Goal: Task Accomplishment & Management: Complete application form

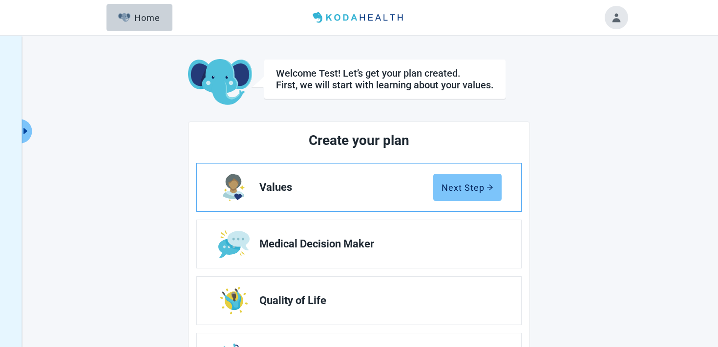
click at [441, 188] on button "Next Step" at bounding box center [467, 187] width 68 height 27
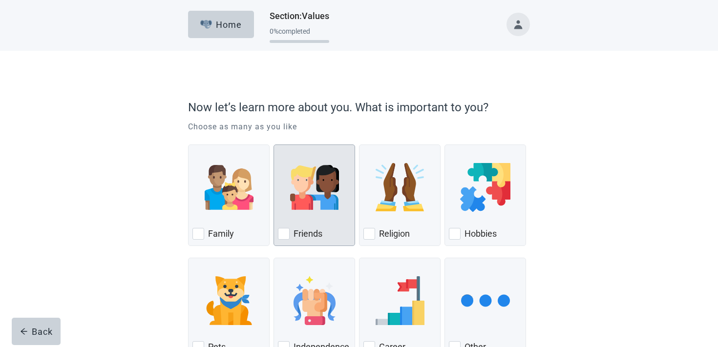
click at [325, 216] on div "Friends, checkbox, not checked" at bounding box center [314, 187] width 73 height 77
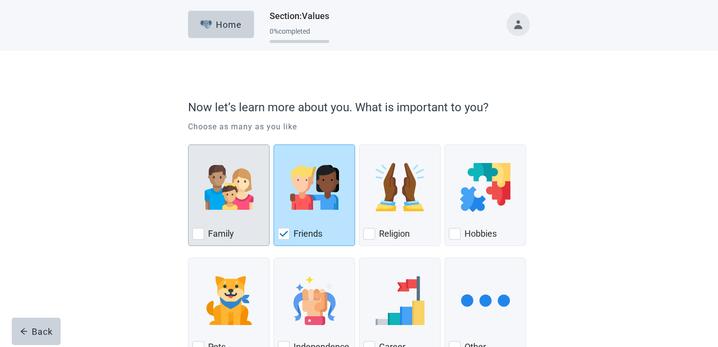
click at [232, 208] on img "Family, checkbox, not checked" at bounding box center [229, 187] width 49 height 49
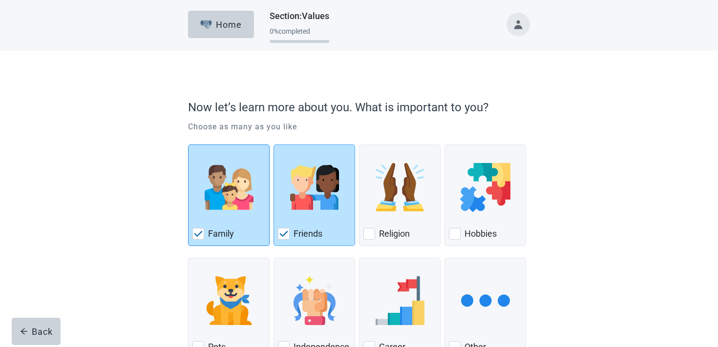
scroll to position [73, 0]
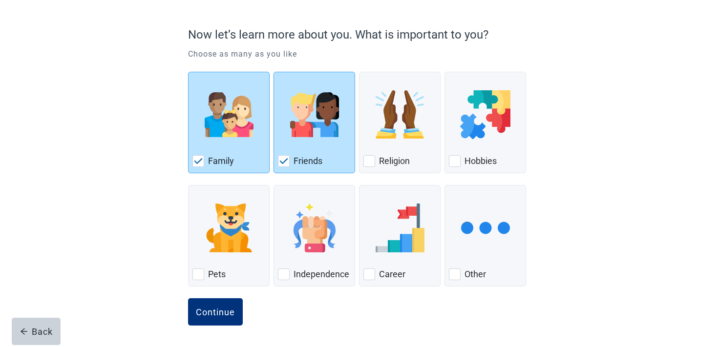
click at [200, 326] on div "Continue" at bounding box center [359, 323] width 342 height 49
click at [201, 319] on button "Continue" at bounding box center [215, 312] width 55 height 27
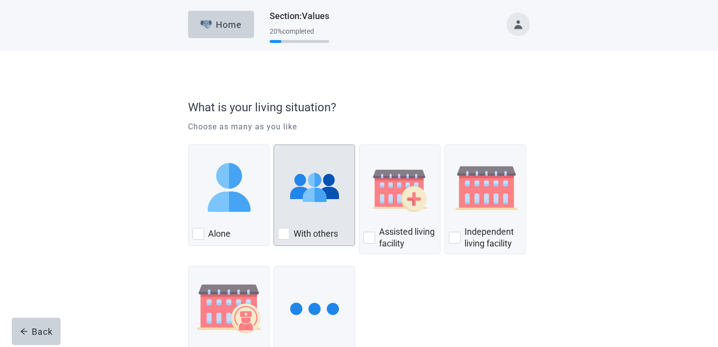
click at [295, 207] on img "With Others, checkbox, not checked" at bounding box center [314, 187] width 49 height 49
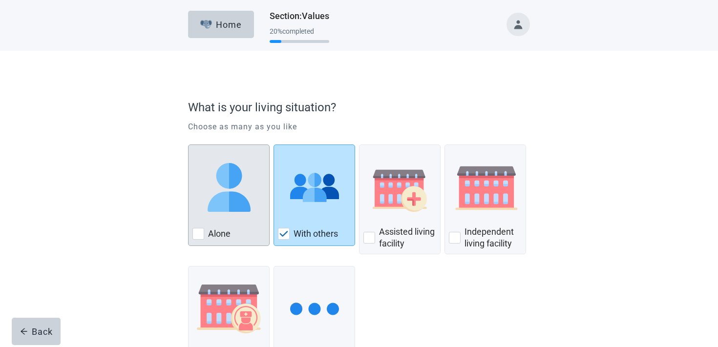
click at [249, 206] on img "Alone, checkbox, not checked" at bounding box center [229, 187] width 49 height 49
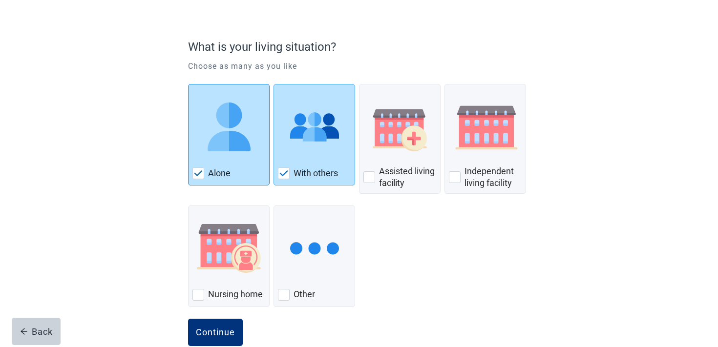
scroll to position [81, 0]
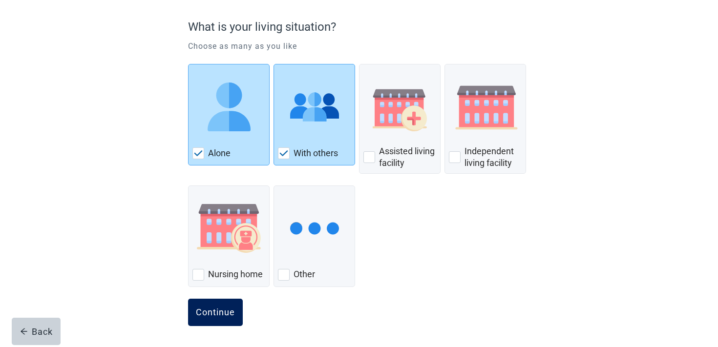
click at [199, 324] on button "Continue" at bounding box center [215, 312] width 55 height 27
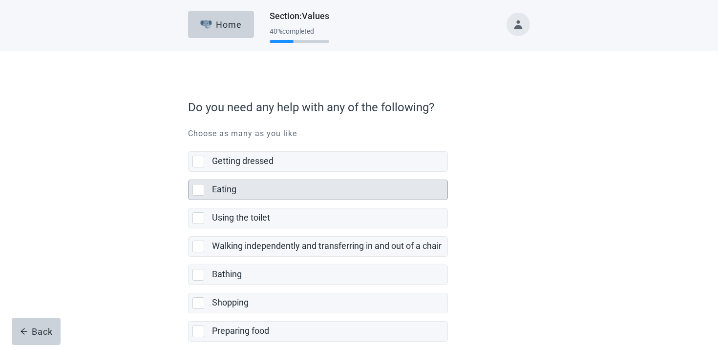
click at [323, 214] on div "Using the toilet" at bounding box center [327, 218] width 230 height 12
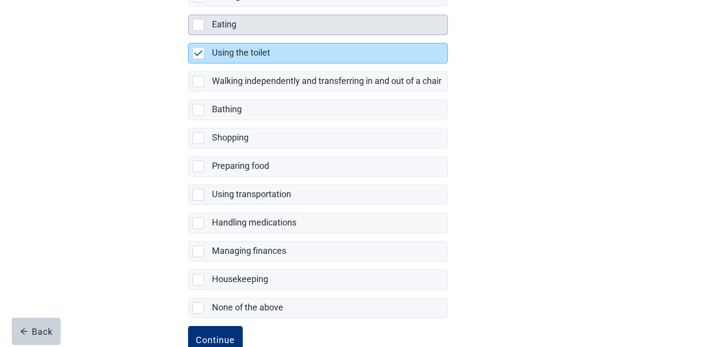
scroll to position [193, 0]
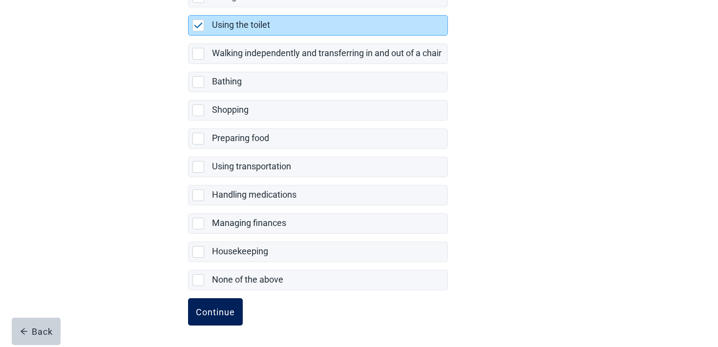
click at [210, 319] on button "Continue" at bounding box center [215, 312] width 55 height 27
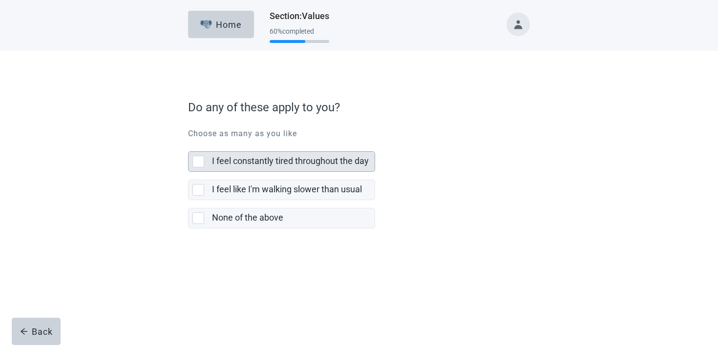
click at [289, 157] on label "I feel constantly tired throughout the day" at bounding box center [290, 161] width 157 height 10
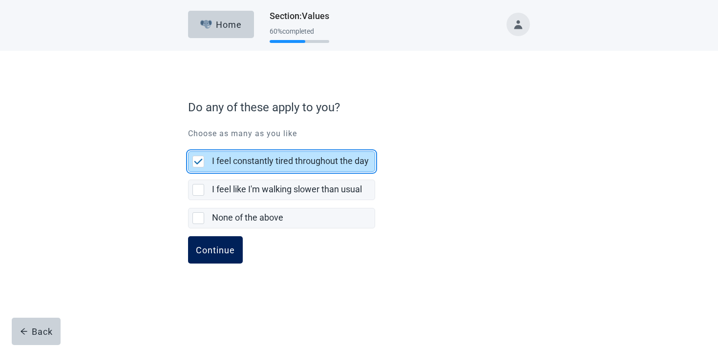
click at [218, 262] on button "Continue" at bounding box center [215, 250] width 55 height 27
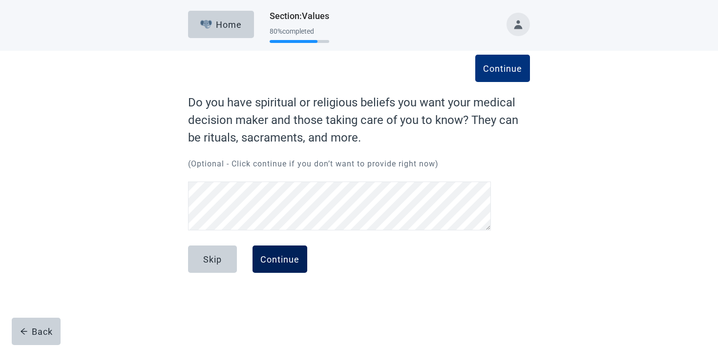
click at [281, 260] on div "Continue" at bounding box center [279, 260] width 39 height 10
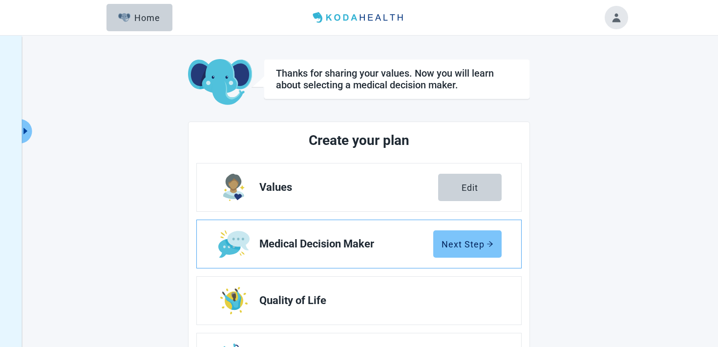
click at [449, 253] on button "Next Step" at bounding box center [467, 244] width 68 height 27
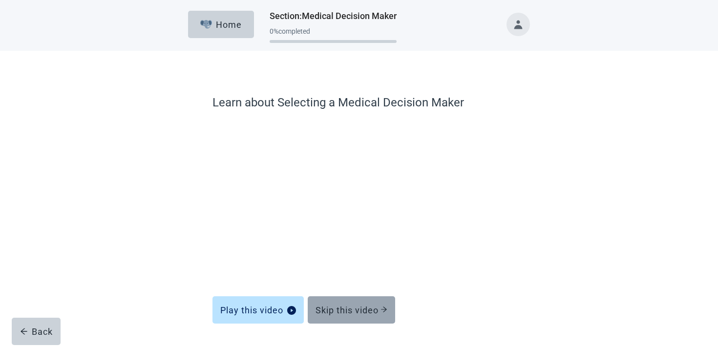
click at [352, 297] on button "Skip this video" at bounding box center [351, 310] width 87 height 27
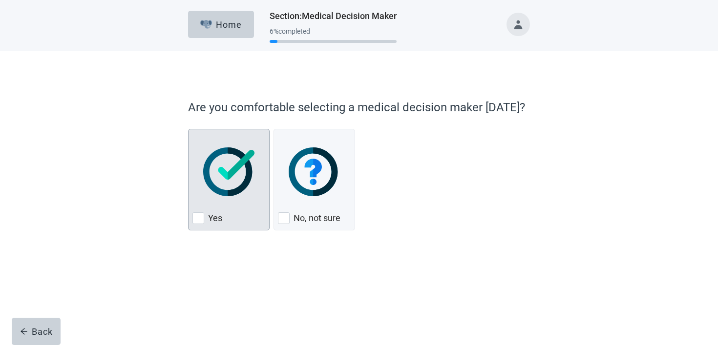
click at [226, 164] on img "Yes, checkbox, not checked" at bounding box center [228, 172] width 51 height 49
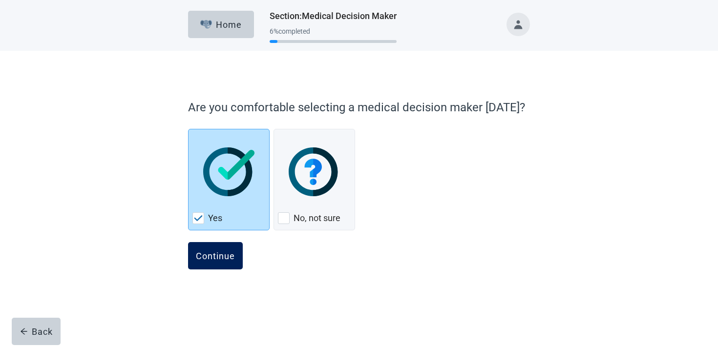
click at [207, 250] on button "Continue" at bounding box center [215, 255] width 55 height 27
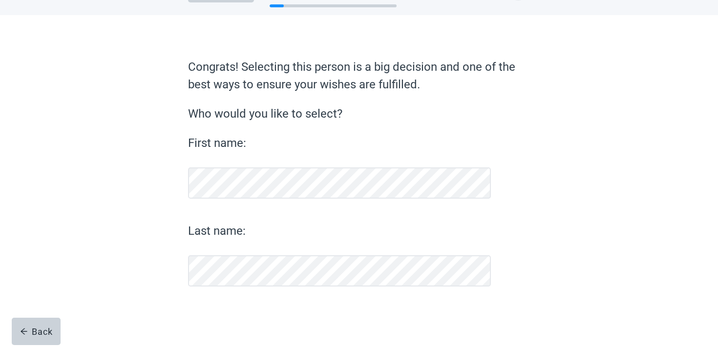
scroll to position [36, 0]
click at [266, 120] on label "Who would you like to select?" at bounding box center [359, 114] width 342 height 18
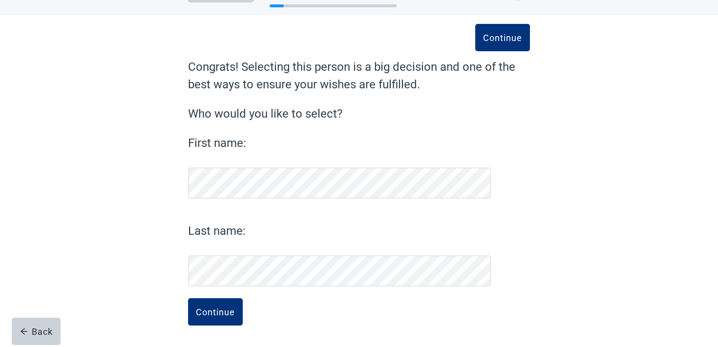
click at [453, 296] on form "Continue Congrats! Selecting this person is a big decision and one of the best …" at bounding box center [359, 202] width 342 height 289
click at [211, 318] on button "Continue" at bounding box center [215, 312] width 55 height 27
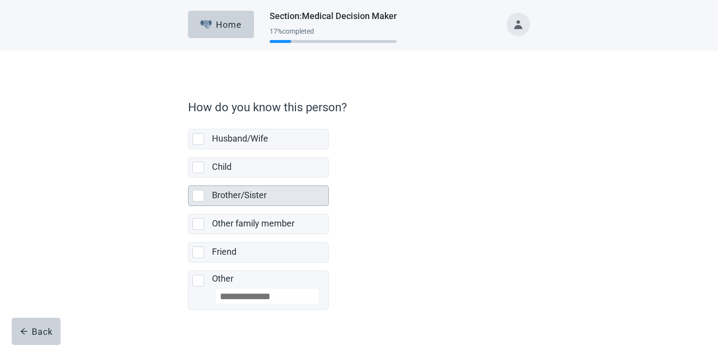
click at [221, 198] on label "Brother/Sister" at bounding box center [239, 195] width 55 height 10
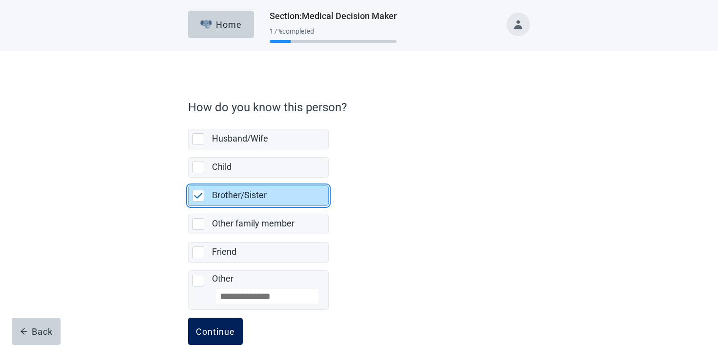
click at [211, 325] on button "Continue" at bounding box center [215, 331] width 55 height 27
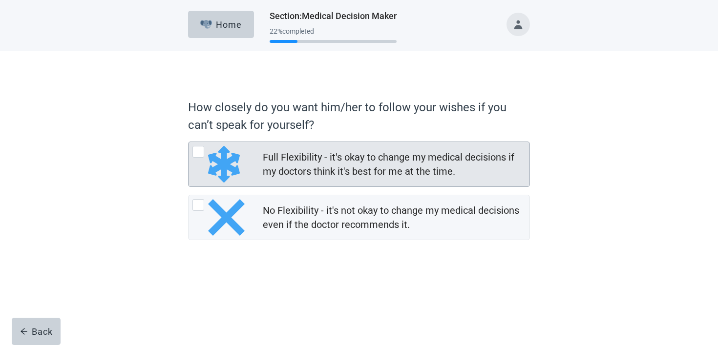
click at [320, 179] on div "Full Flexibility - it's okay to change my medical decisions if my doctors think…" at bounding box center [396, 165] width 267 height 32
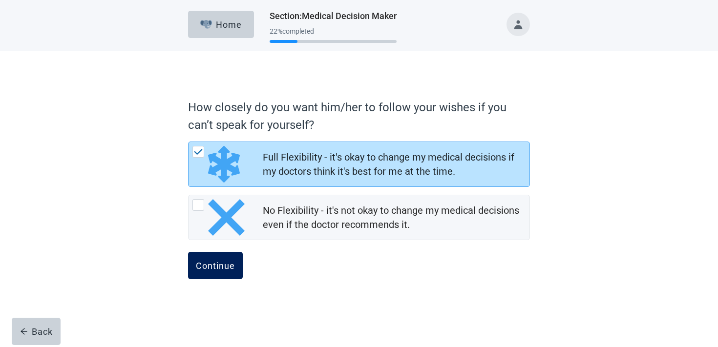
click at [233, 261] on div "Continue" at bounding box center [215, 266] width 39 height 10
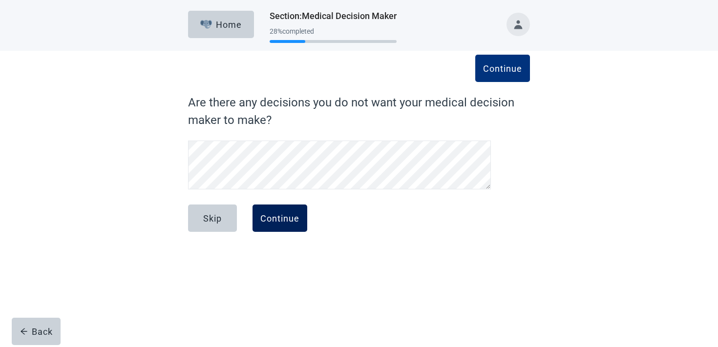
click at [305, 220] on button "Continue" at bounding box center [280, 218] width 55 height 27
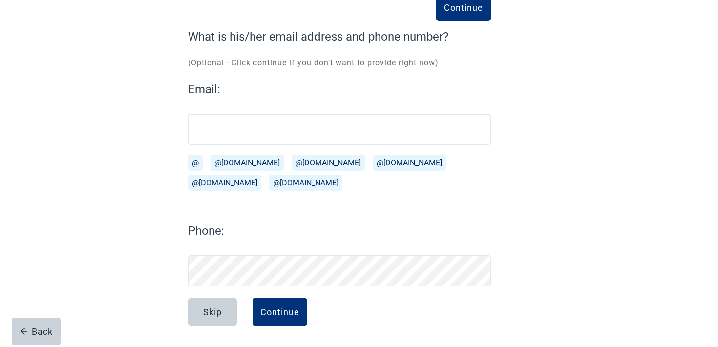
scroll to position [66, 0]
click at [292, 308] on div "Continue" at bounding box center [279, 312] width 39 height 10
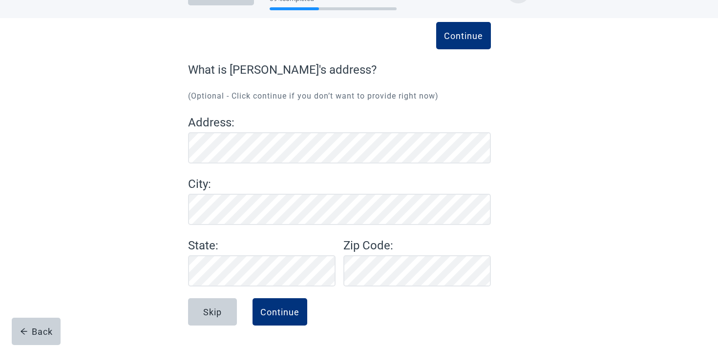
scroll to position [33, 0]
click at [260, 308] on div "Continue" at bounding box center [279, 312] width 39 height 10
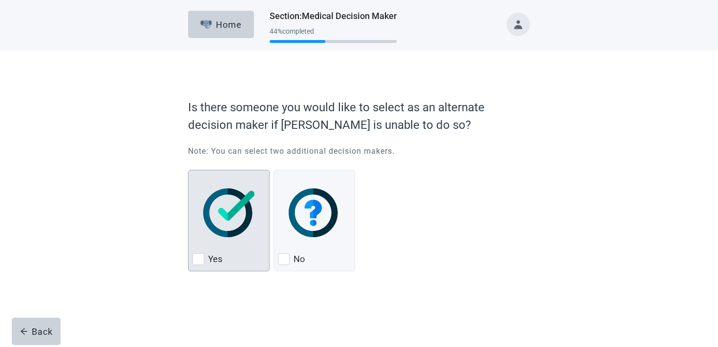
click at [248, 218] on img "Yes, checkbox, not checked" at bounding box center [228, 213] width 51 height 49
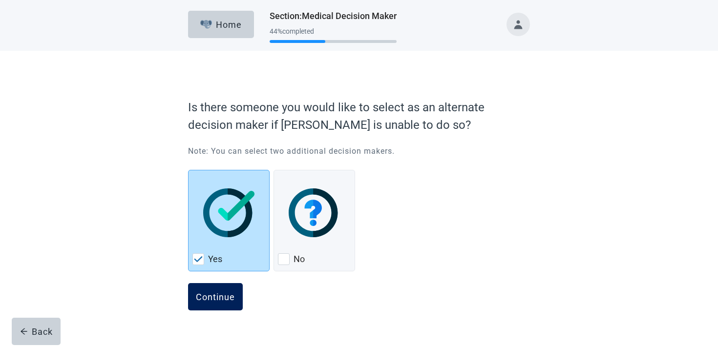
click at [221, 290] on button "Continue" at bounding box center [215, 296] width 55 height 27
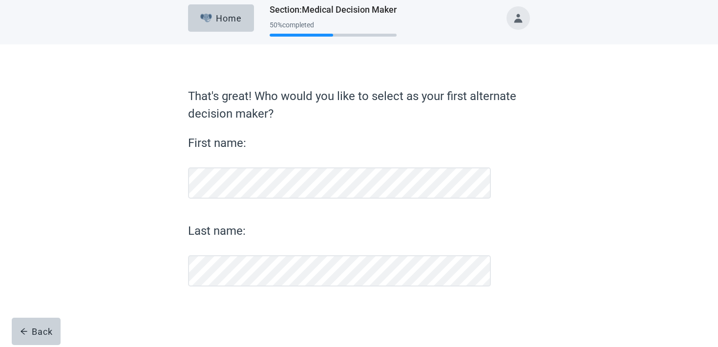
scroll to position [6, 0]
click at [398, 232] on label "Last name:" at bounding box center [339, 231] width 303 height 18
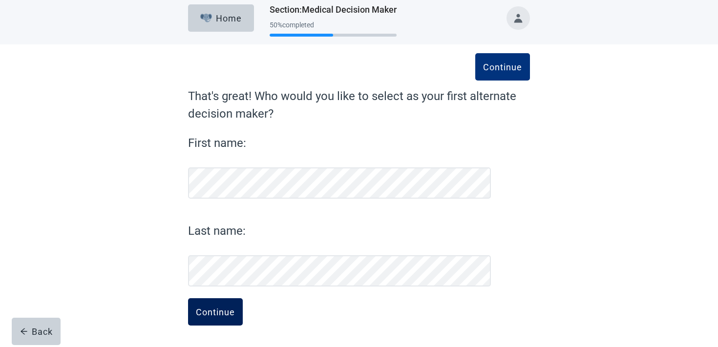
click at [208, 315] on div "Continue" at bounding box center [215, 312] width 39 height 10
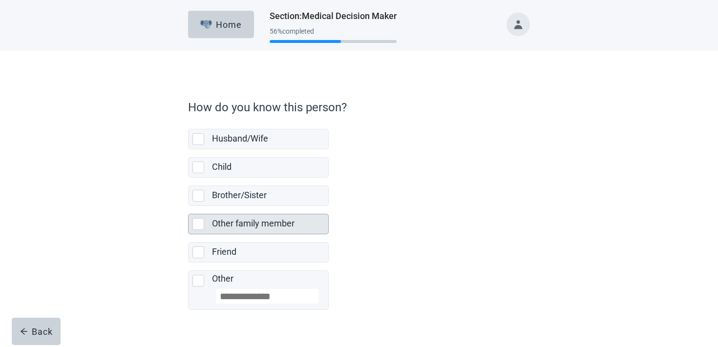
click at [258, 226] on label "Other family member" at bounding box center [253, 223] width 83 height 10
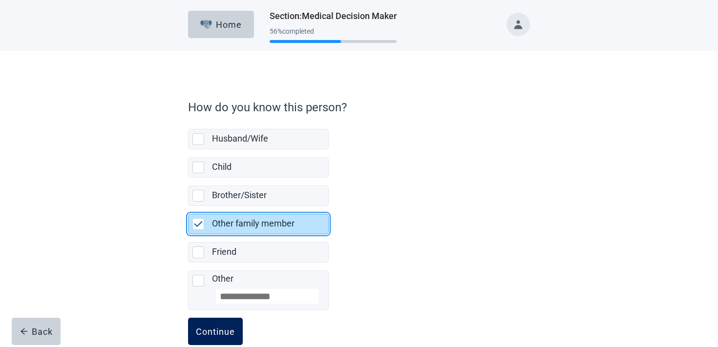
click at [234, 331] on div "Continue" at bounding box center [215, 332] width 39 height 10
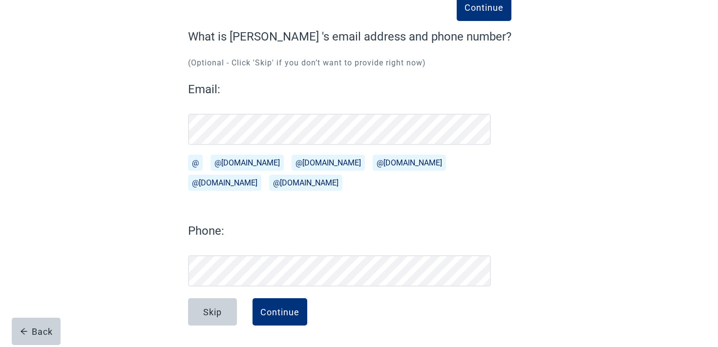
scroll to position [66, 0]
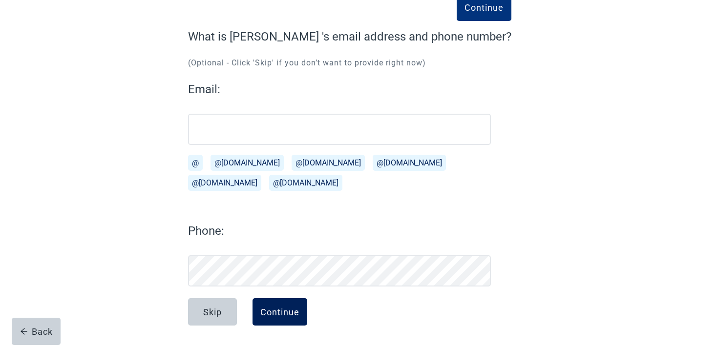
click at [266, 306] on button "Continue" at bounding box center [280, 312] width 55 height 27
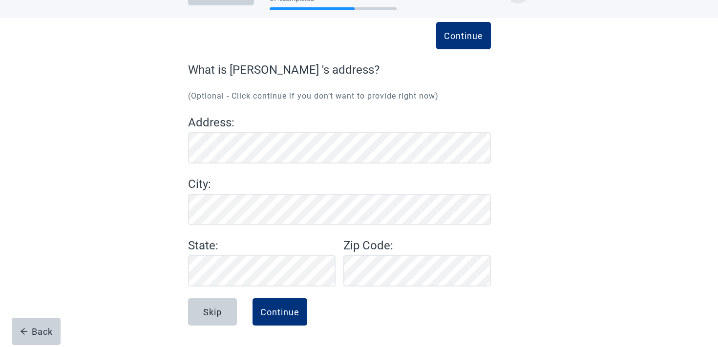
scroll to position [33, 0]
click at [294, 299] on button "Continue" at bounding box center [280, 312] width 55 height 27
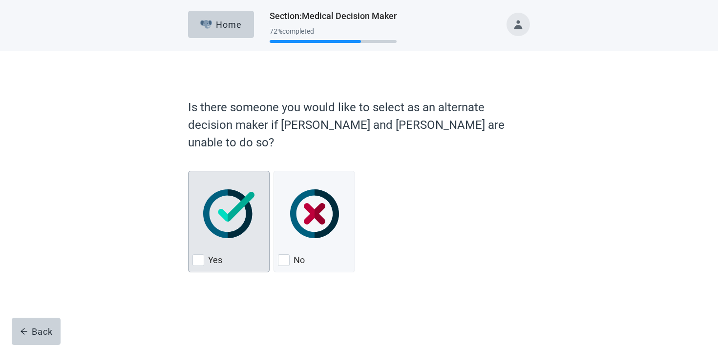
click at [241, 190] on img "Yes, checkbox, not checked" at bounding box center [228, 214] width 51 height 49
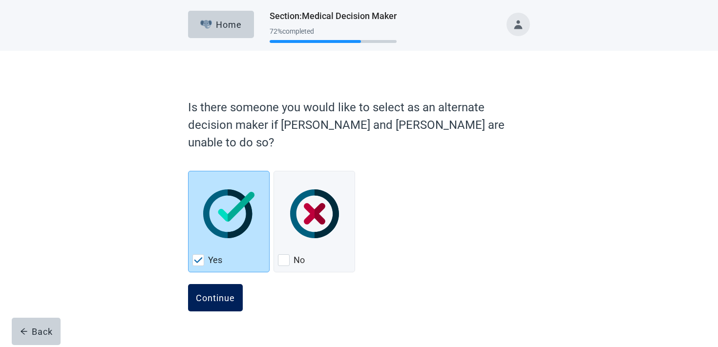
click at [217, 293] on div "Continue" at bounding box center [215, 298] width 39 height 10
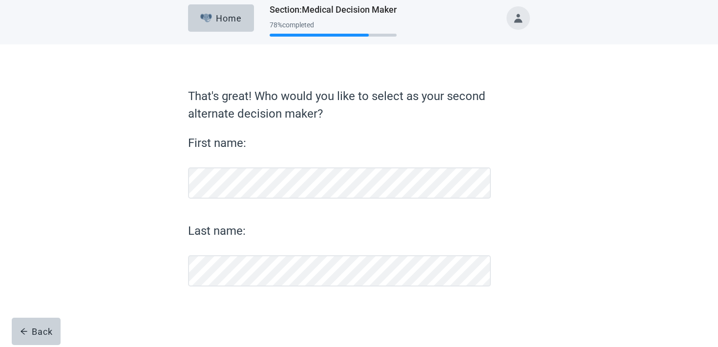
scroll to position [6, 0]
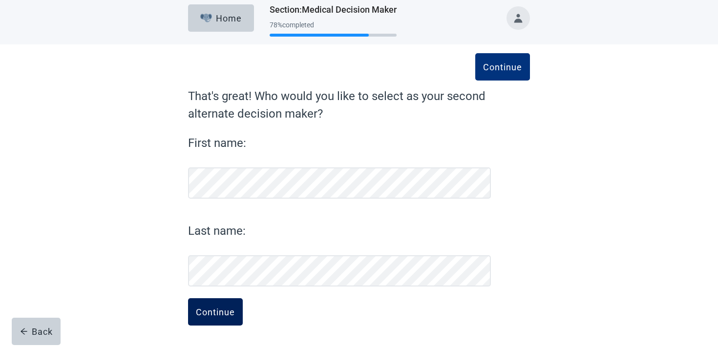
click at [213, 323] on button "Continue" at bounding box center [215, 312] width 55 height 27
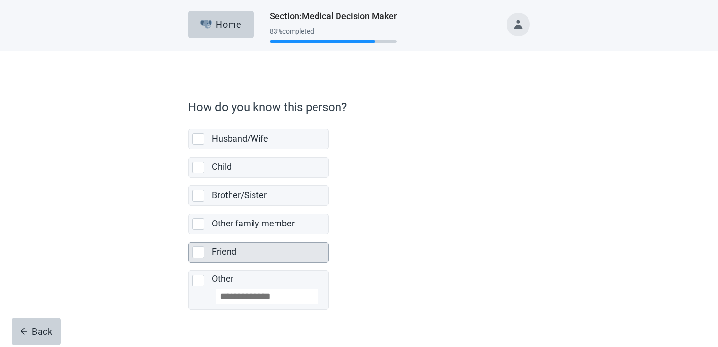
click at [218, 242] on div "Friend" at bounding box center [258, 252] width 141 height 21
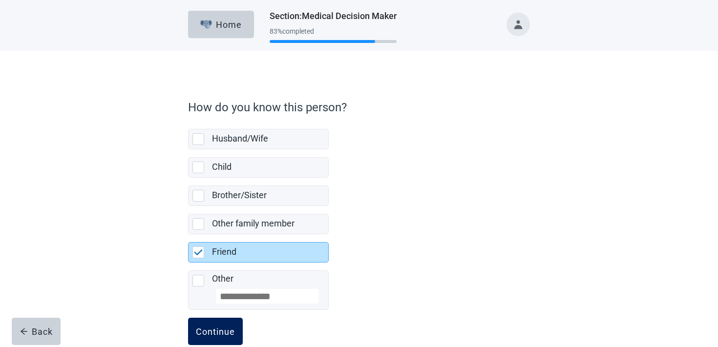
click at [226, 325] on button "Continue" at bounding box center [215, 331] width 55 height 27
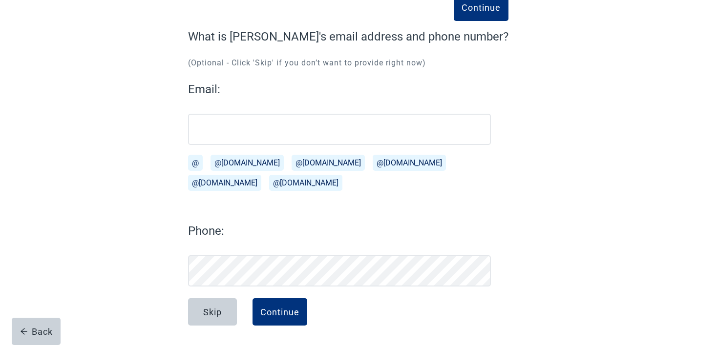
scroll to position [66, 0]
click at [264, 324] on button "Continue" at bounding box center [280, 312] width 55 height 27
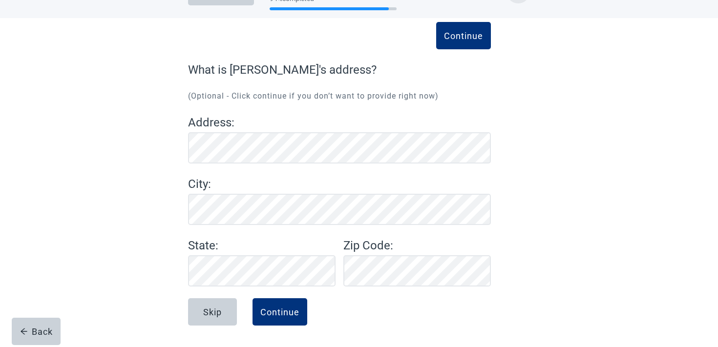
scroll to position [33, 0]
click at [280, 314] on div "Continue" at bounding box center [279, 312] width 39 height 10
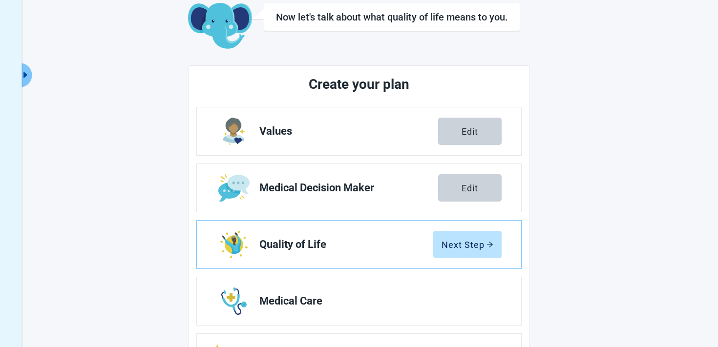
scroll to position [80, 0]
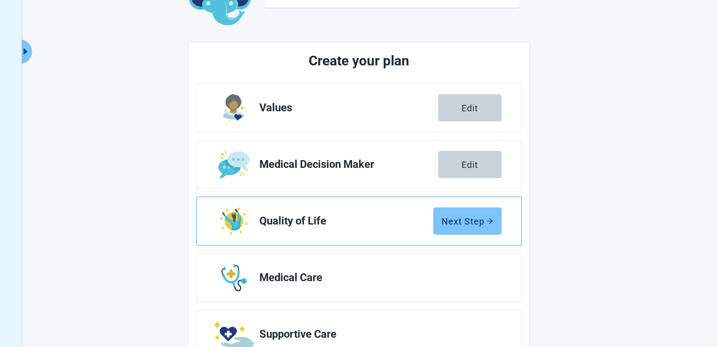
click at [461, 219] on div "Next Step" at bounding box center [468, 222] width 52 height 10
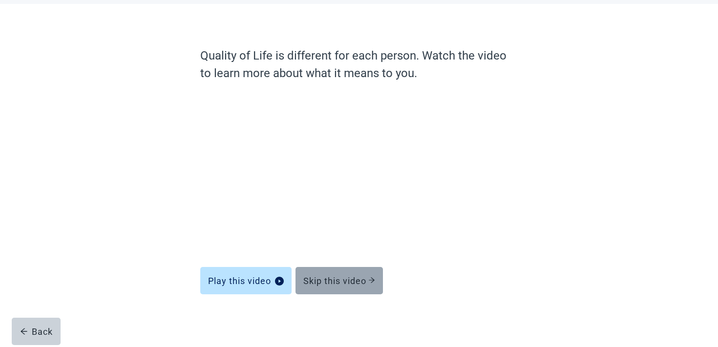
scroll to position [47, 0]
click at [349, 267] on button "Skip this video" at bounding box center [339, 280] width 87 height 27
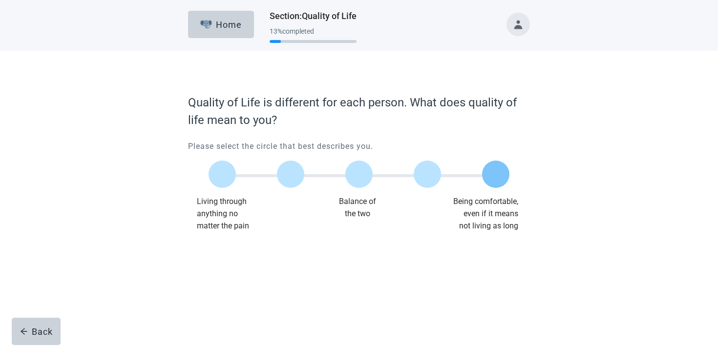
click at [493, 169] on label "Main content" at bounding box center [495, 174] width 27 height 27
click at [217, 253] on div "Continue" at bounding box center [215, 252] width 39 height 10
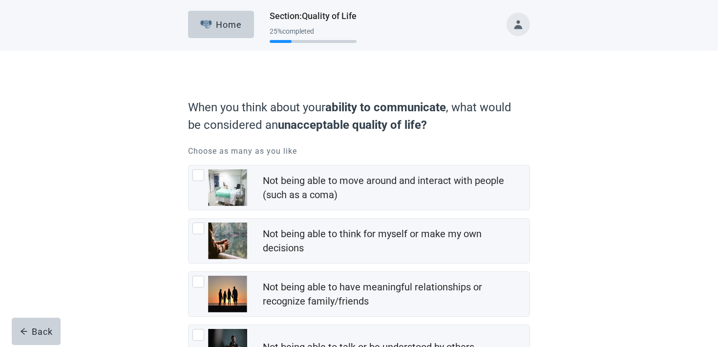
click at [217, 253] on img "Not being able to think for myself or make my own decisions, checkbox, not chec…" at bounding box center [227, 241] width 39 height 37
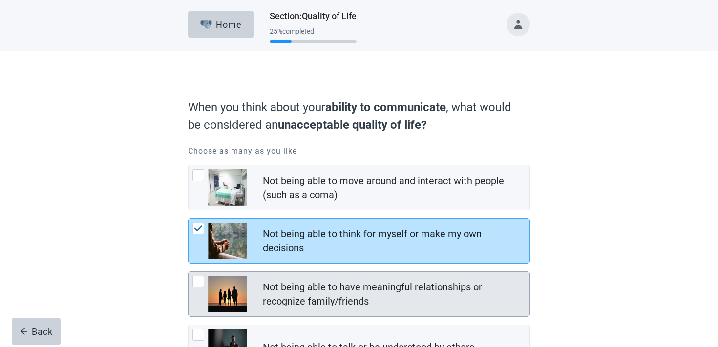
click at [211, 286] on img "Not being able to have meaningful relationships or recognize family/friends, ch…" at bounding box center [227, 294] width 39 height 37
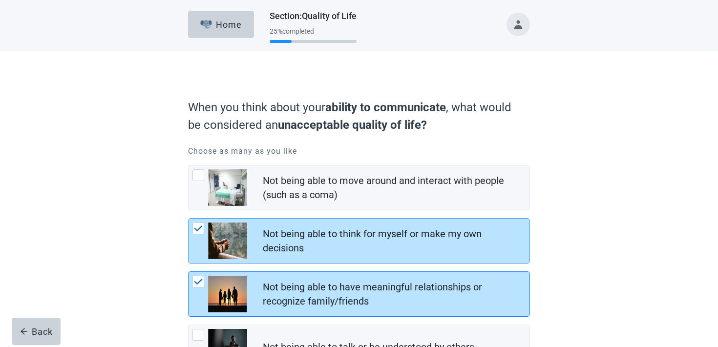
scroll to position [137, 0]
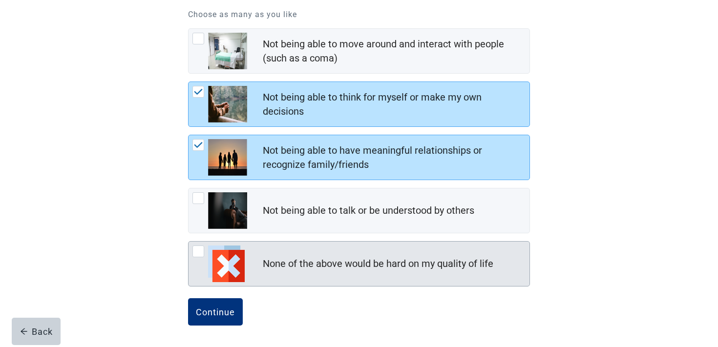
click at [216, 278] on img "None of the above would be hard on my quality of life, checkbox, not checked" at bounding box center [226, 264] width 37 height 37
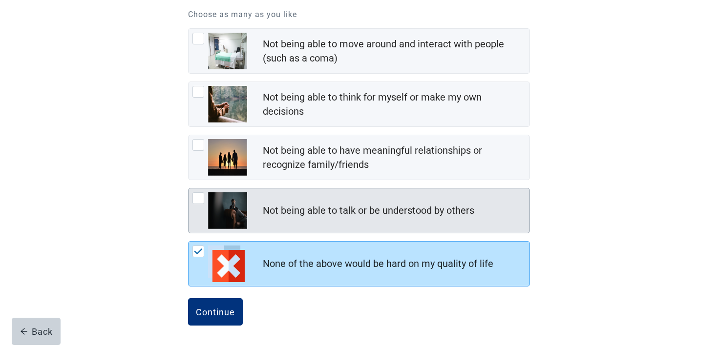
click at [235, 218] on img "Not being able to talk or be understood by others, checkbox, not checked" at bounding box center [227, 211] width 39 height 37
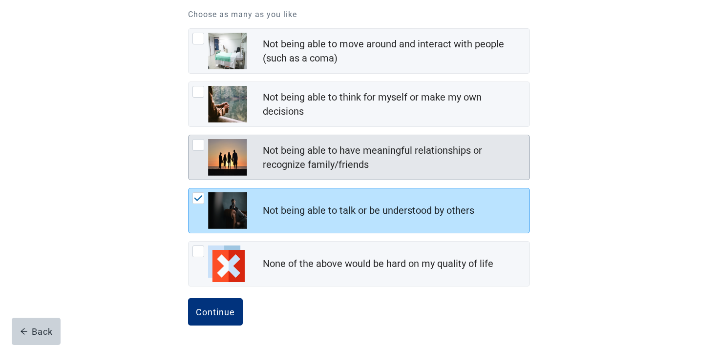
click at [232, 161] on img "Not being able to have meaningful relationships or recognize family/friends, ch…" at bounding box center [227, 157] width 39 height 37
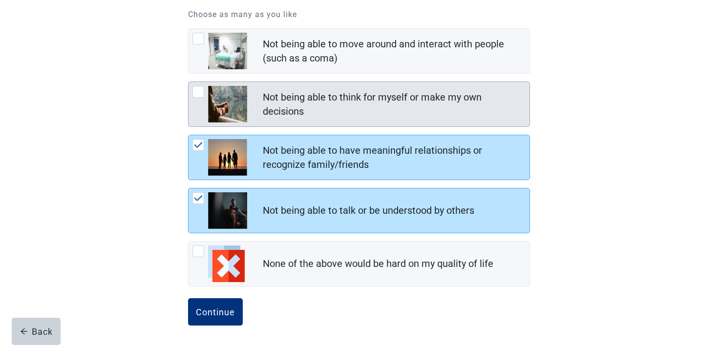
click at [233, 112] on img "Not being able to think for myself or make my own decisions, checkbox, not chec…" at bounding box center [227, 104] width 39 height 37
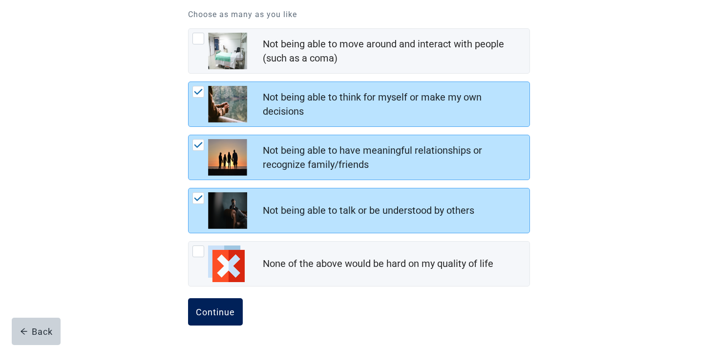
click at [209, 309] on div "Continue" at bounding box center [215, 312] width 39 height 10
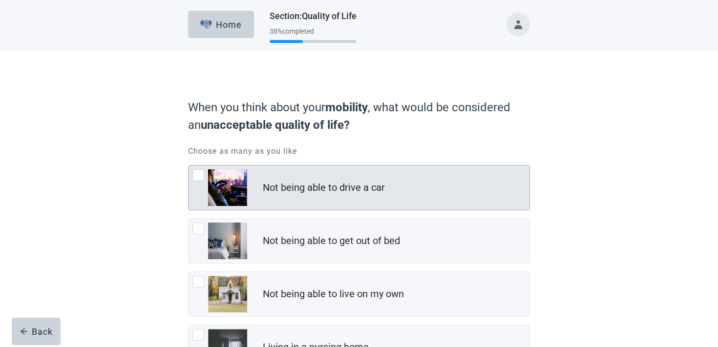
click at [274, 181] on div "Not being able to drive a car" at bounding box center [324, 188] width 122 height 14
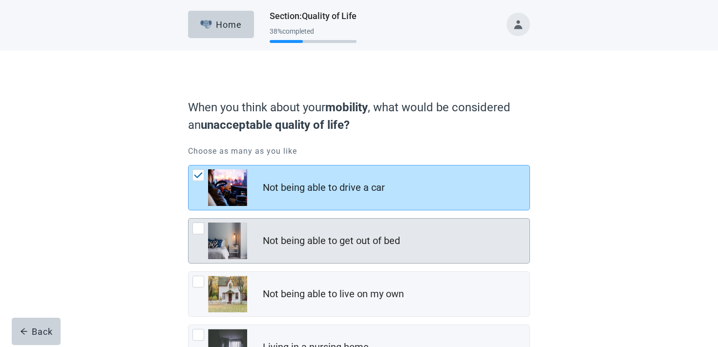
click at [265, 240] on div "Not being able to get out of bed" at bounding box center [331, 241] width 137 height 14
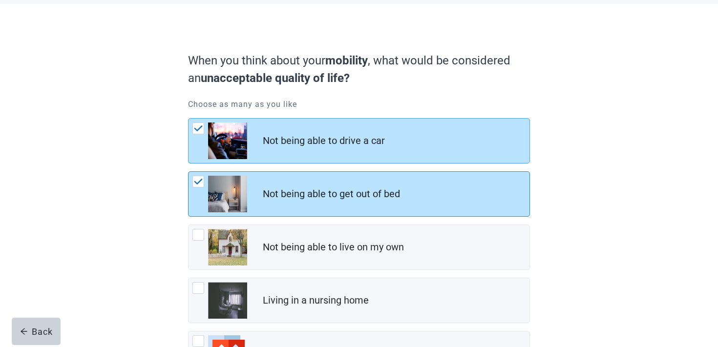
scroll to position [123, 0]
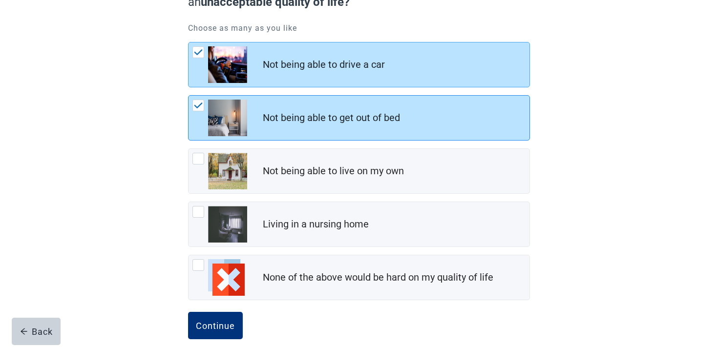
click at [265, 239] on div "Living in a nursing home" at bounding box center [359, 224] width 341 height 44
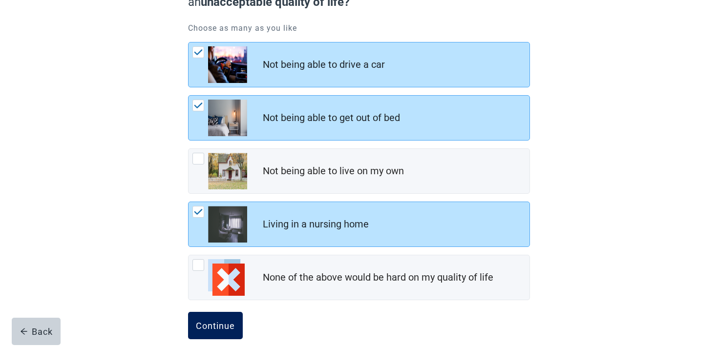
click at [218, 317] on button "Continue" at bounding box center [215, 325] width 55 height 27
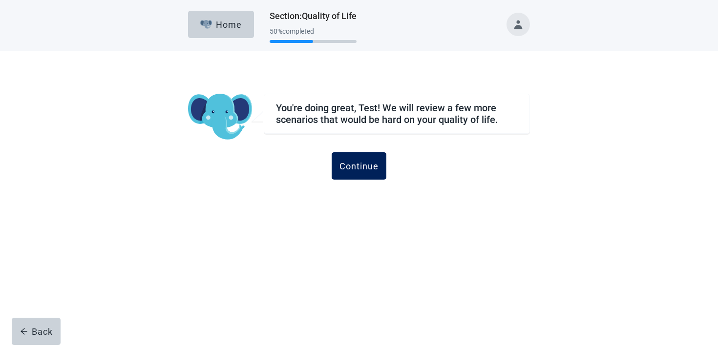
click at [367, 170] on div "Continue" at bounding box center [359, 166] width 39 height 10
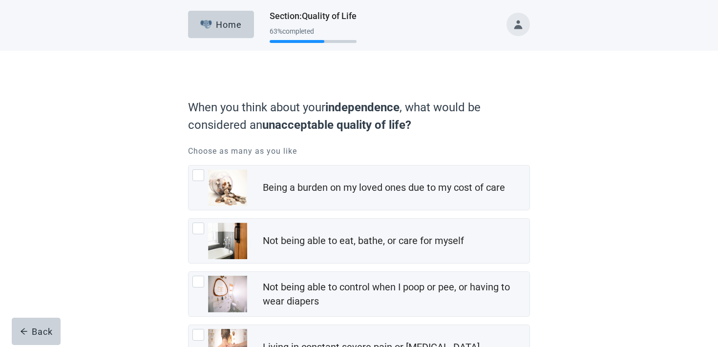
click at [367, 170] on div "Being a burden on my loved ones due to my cost of care" at bounding box center [359, 188] width 341 height 44
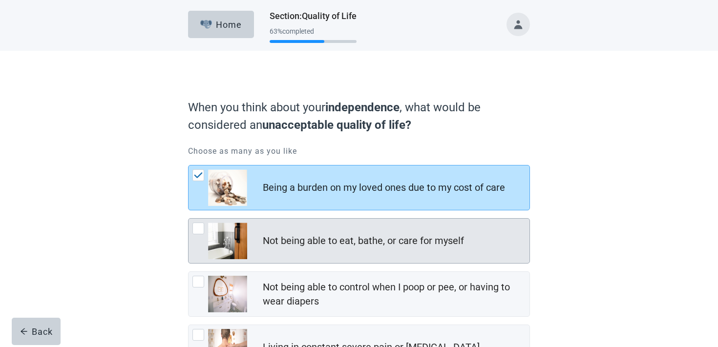
click at [339, 238] on div "Not being able to eat, bathe, or care for myself" at bounding box center [363, 241] width 201 height 14
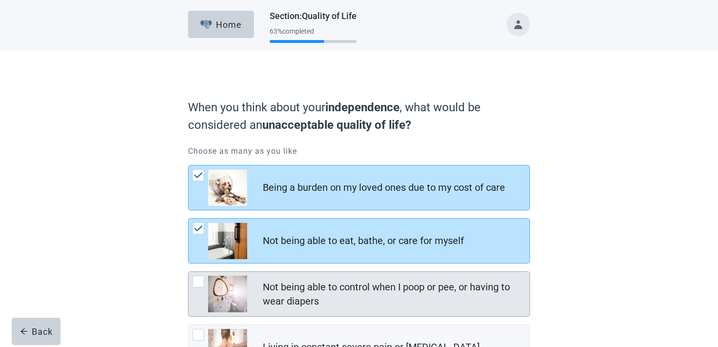
click at [326, 273] on div "Not being able to control when I poop or pee, or having to wear diapers" at bounding box center [359, 294] width 341 height 44
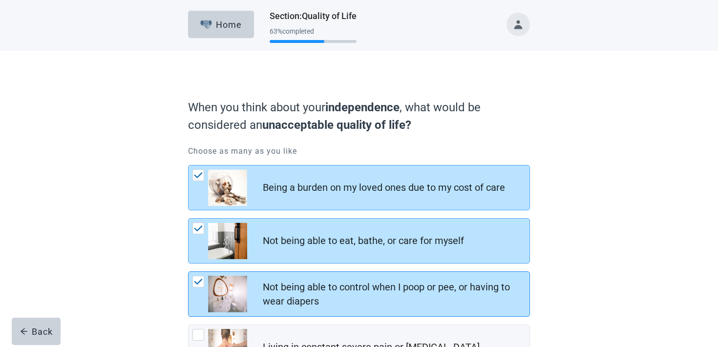
scroll to position [190, 0]
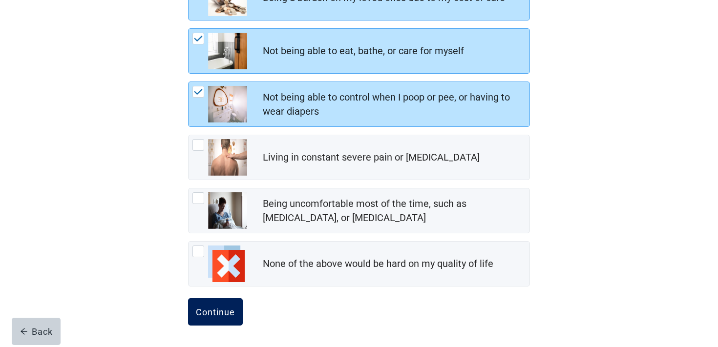
click at [216, 321] on button "Continue" at bounding box center [215, 312] width 55 height 27
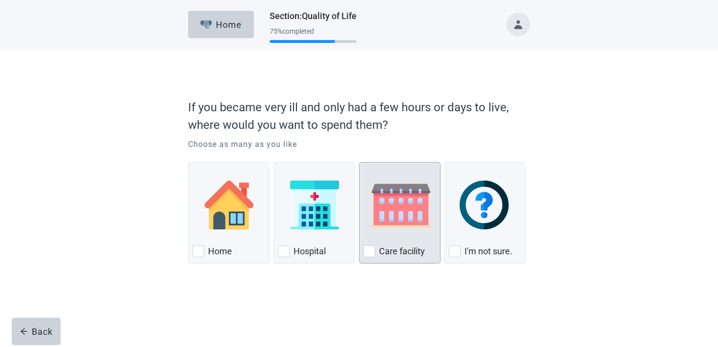
click at [407, 195] on img "Care Facility, checkbox, not checked" at bounding box center [401, 205] width 75 height 49
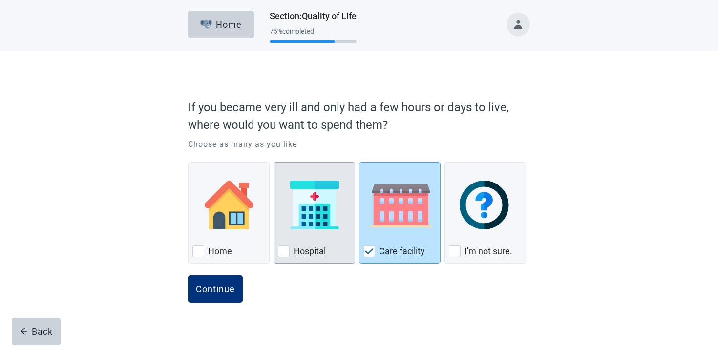
click at [308, 200] on img "Hospital, checkbox, not checked" at bounding box center [314, 205] width 49 height 49
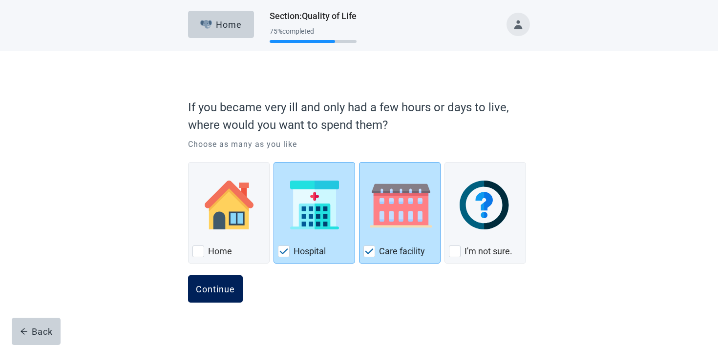
click at [226, 281] on button "Continue" at bounding box center [215, 289] width 55 height 27
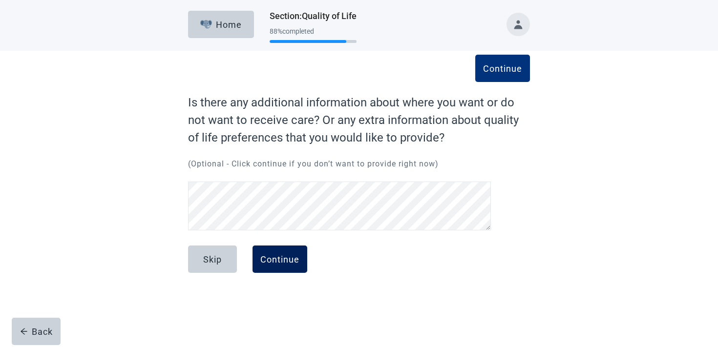
click at [297, 255] on div "Continue" at bounding box center [279, 260] width 39 height 10
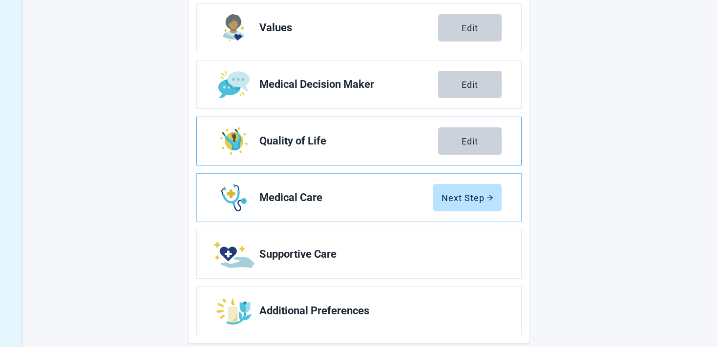
scroll to position [177, 0]
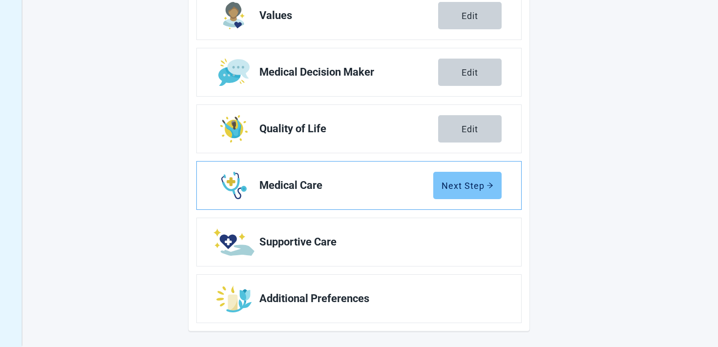
click at [464, 183] on div "Next Step" at bounding box center [468, 186] width 52 height 10
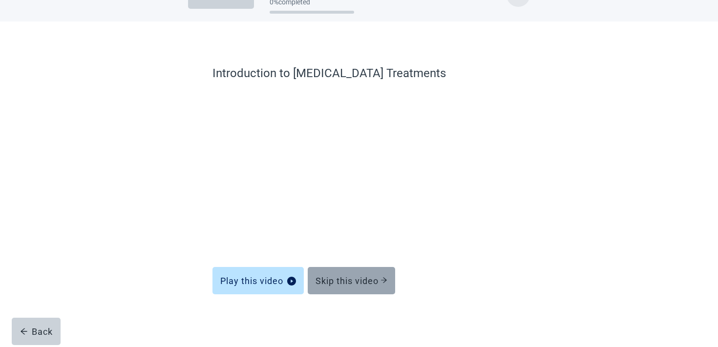
scroll to position [29, 0]
click at [353, 273] on button "Skip this video" at bounding box center [351, 280] width 87 height 27
click at [343, 286] on button "Skip this video" at bounding box center [351, 280] width 87 height 27
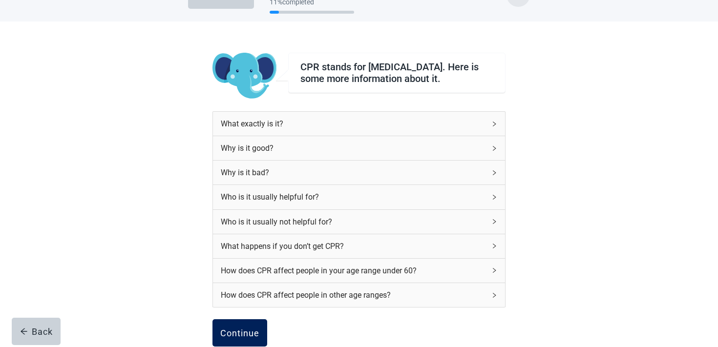
click at [251, 325] on button "Continue" at bounding box center [240, 333] width 55 height 27
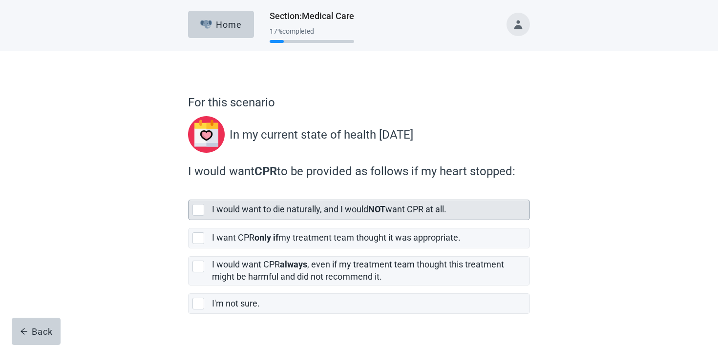
click at [301, 211] on label "I would want to die naturally, and I would NOT want CPR at all." at bounding box center [329, 209] width 235 height 10
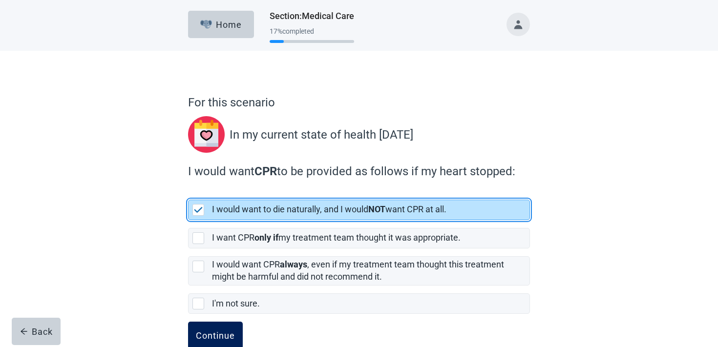
click at [207, 343] on button "Continue" at bounding box center [215, 335] width 55 height 27
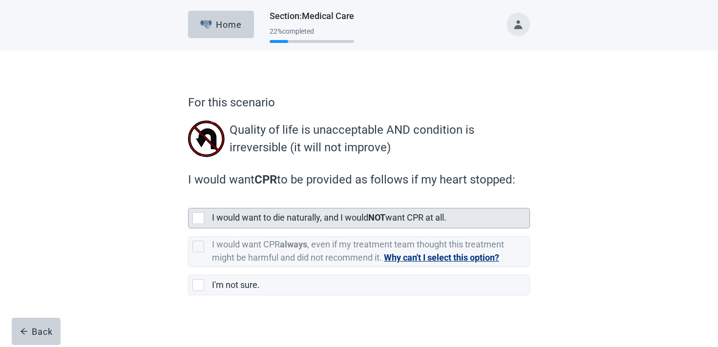
click at [251, 223] on div "I would want to die naturally, and I would NOT want CPR at all." at bounding box center [368, 218] width 312 height 12
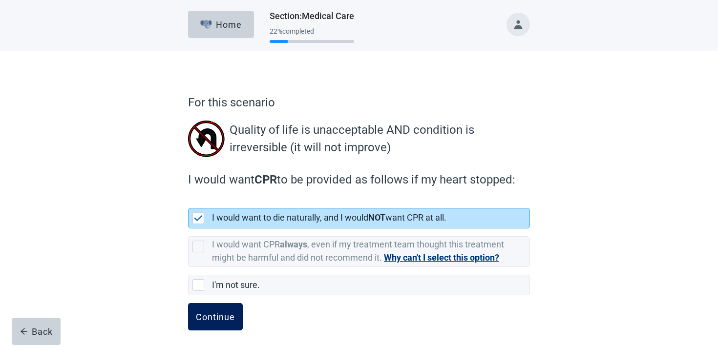
click at [223, 310] on button "Continue" at bounding box center [215, 316] width 55 height 27
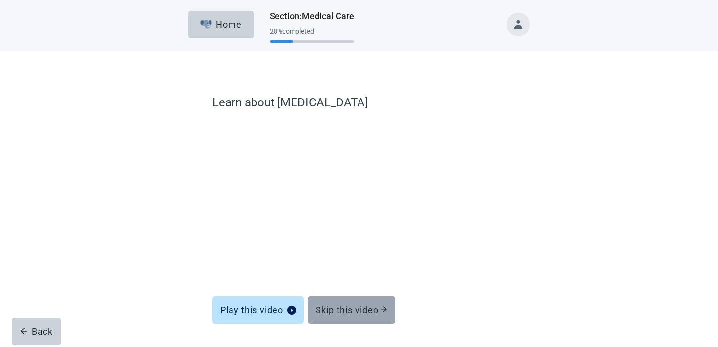
click at [345, 311] on div "Skip this video" at bounding box center [352, 310] width 72 height 10
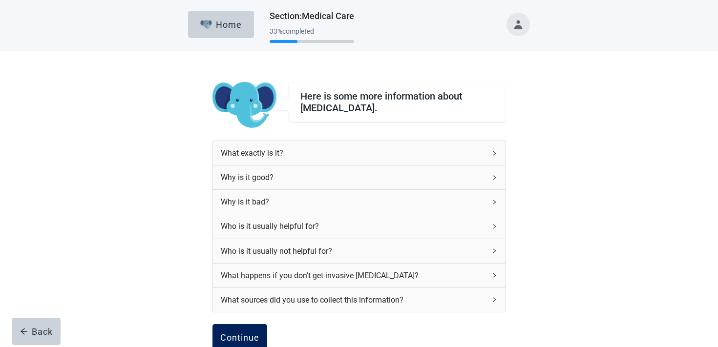
click at [246, 333] on div "Continue" at bounding box center [239, 338] width 39 height 10
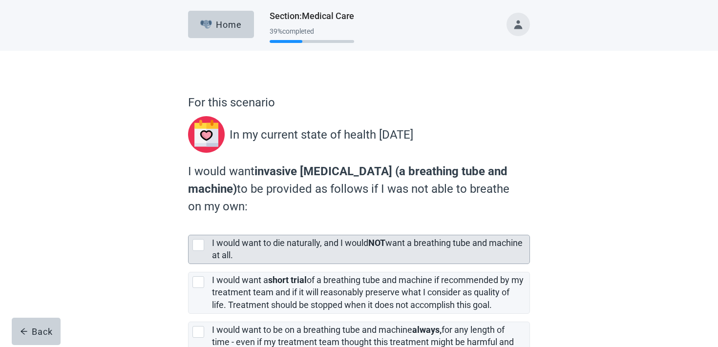
click at [283, 255] on div "I would want to die naturally, and I would NOT want a breathing tube and machin…" at bounding box center [368, 250] width 312 height 24
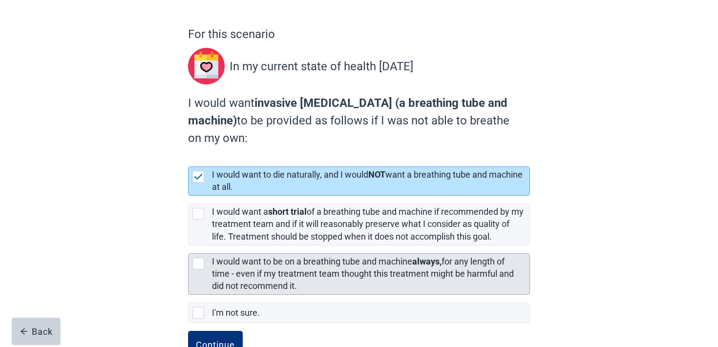
scroll to position [101, 0]
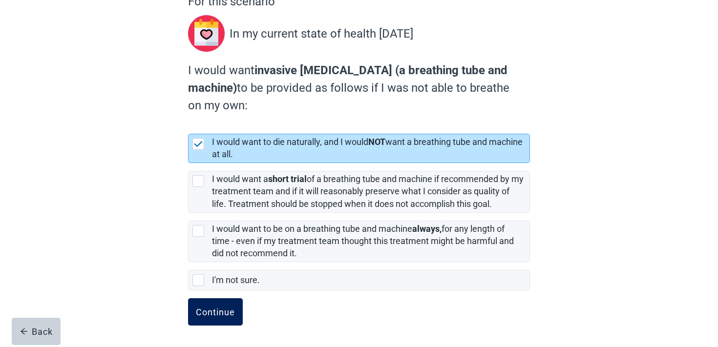
click at [215, 302] on button "Continue" at bounding box center [215, 312] width 55 height 27
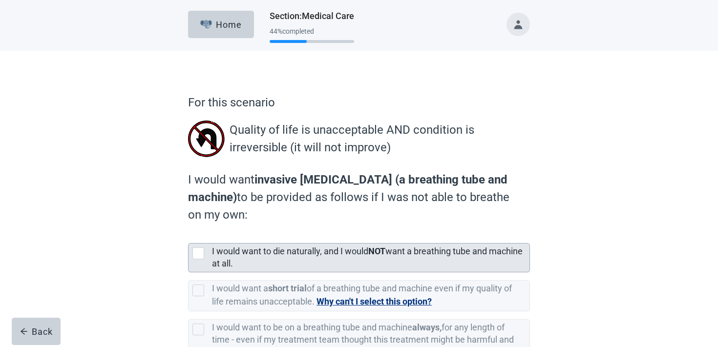
click at [313, 251] on label "I would want to die naturally, and I would NOT want a breathing tube and machin…" at bounding box center [367, 257] width 311 height 22
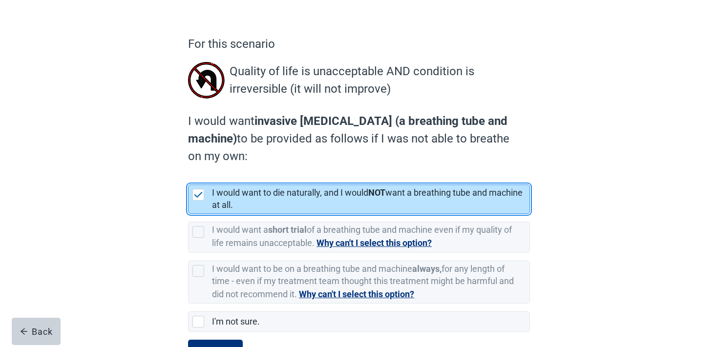
scroll to position [100, 0]
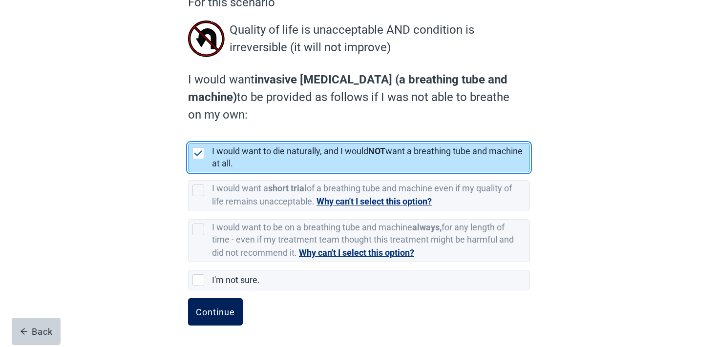
click at [229, 304] on button "Continue" at bounding box center [215, 312] width 55 height 27
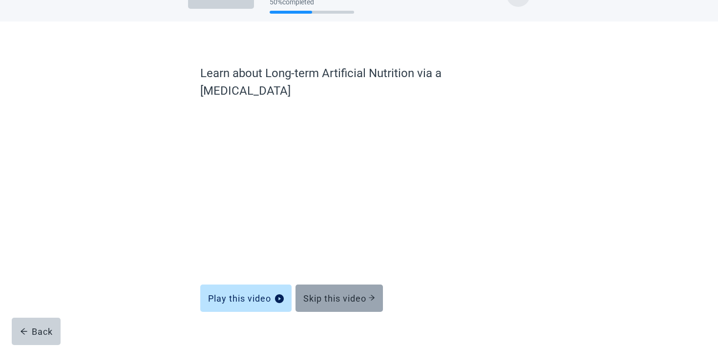
scroll to position [29, 0]
click at [349, 295] on form "Learn about Long-term Artificial Nutrition via a [MEDICAL_DATA] Play this video…" at bounding box center [359, 215] width 318 height 301
click at [350, 287] on button "Skip this video" at bounding box center [339, 298] width 87 height 27
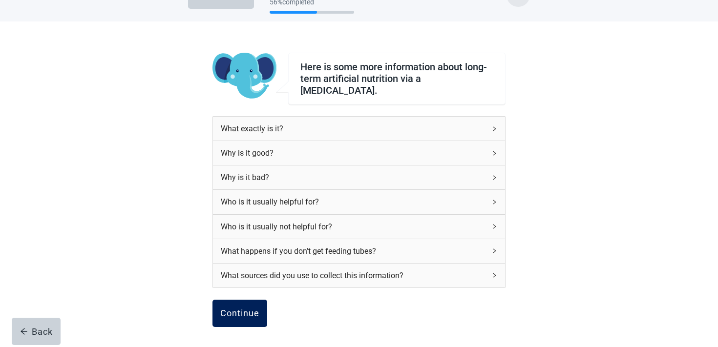
click at [222, 321] on button "Continue" at bounding box center [240, 313] width 55 height 27
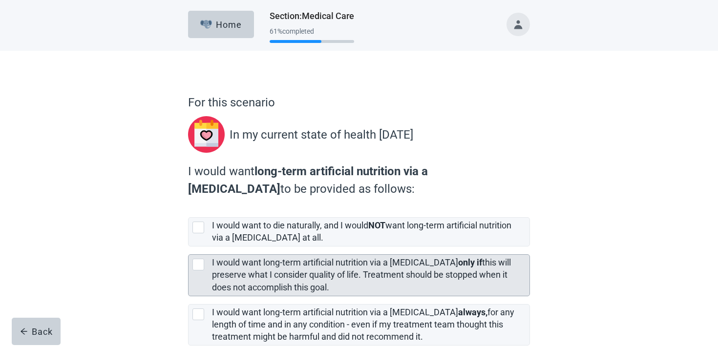
click at [254, 269] on div "I would want long-term artificial nutrition via a [MEDICAL_DATA] only if this w…" at bounding box center [368, 275] width 312 height 37
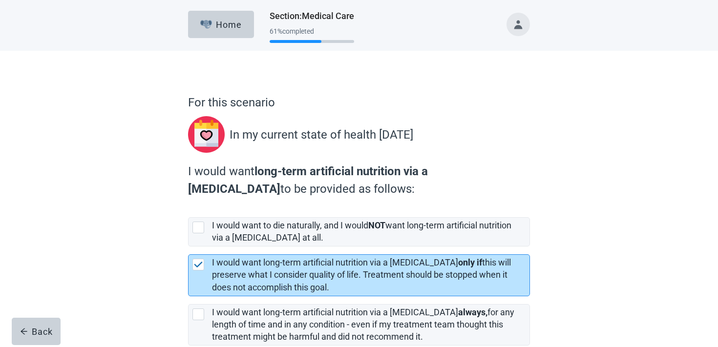
scroll to position [84, 0]
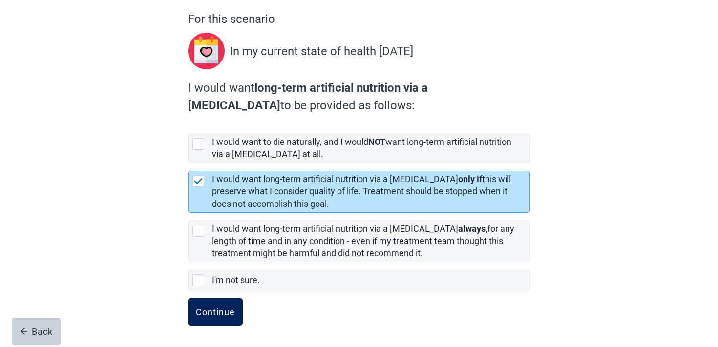
click at [223, 309] on div "Continue" at bounding box center [215, 312] width 39 height 10
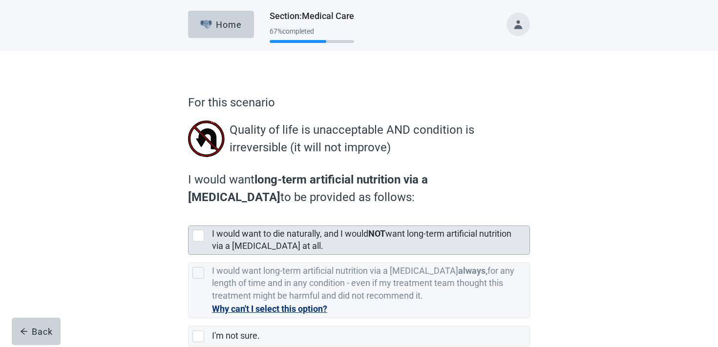
click at [366, 260] on label "I would want long-term artificial nutrition via a [MEDICAL_DATA] always, for an…" at bounding box center [359, 287] width 342 height 64
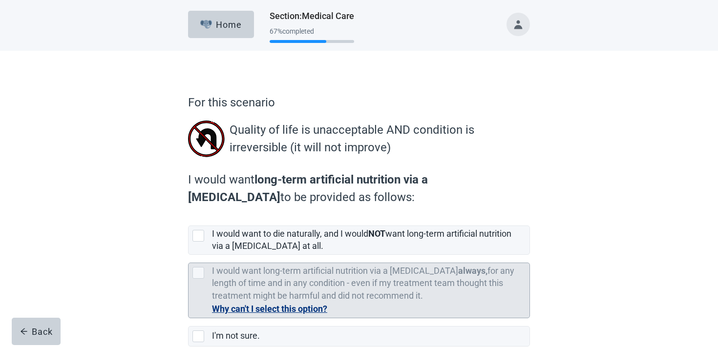
click at [340, 288] on label "I would want long-term artificial nutrition via a [MEDICAL_DATA] always, for an…" at bounding box center [363, 283] width 303 height 35
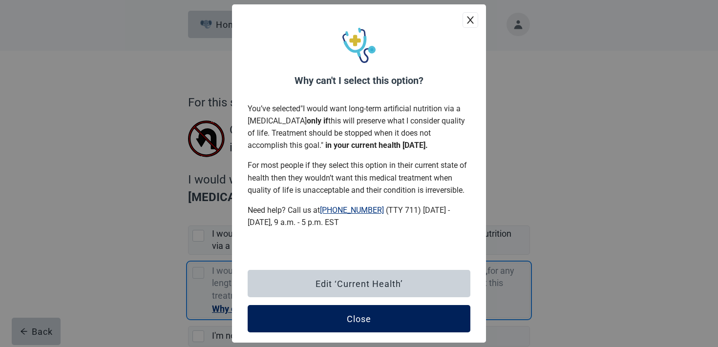
click at [362, 314] on div "Close" at bounding box center [359, 319] width 24 height 10
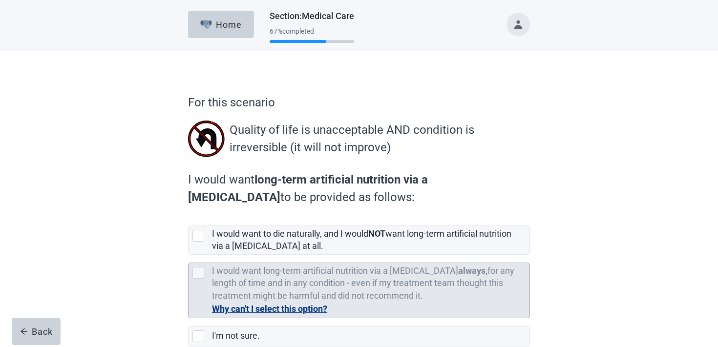
click at [260, 308] on button "Why can't I select this option?" at bounding box center [269, 310] width 115 height 14
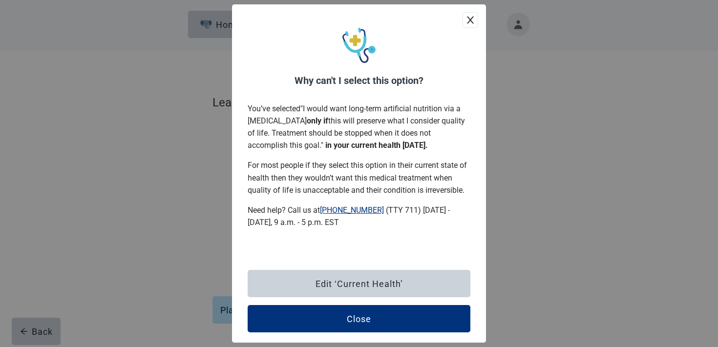
click at [469, 20] on icon "close" at bounding box center [471, 20] width 10 height 10
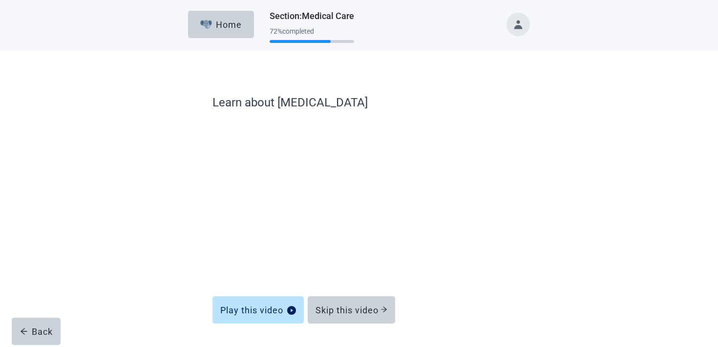
click at [41, 317] on div "Learn about [MEDICAL_DATA] Play this video Skip this video Back" at bounding box center [359, 214] width 647 height 326
click at [38, 325] on button "Back" at bounding box center [36, 331] width 49 height 27
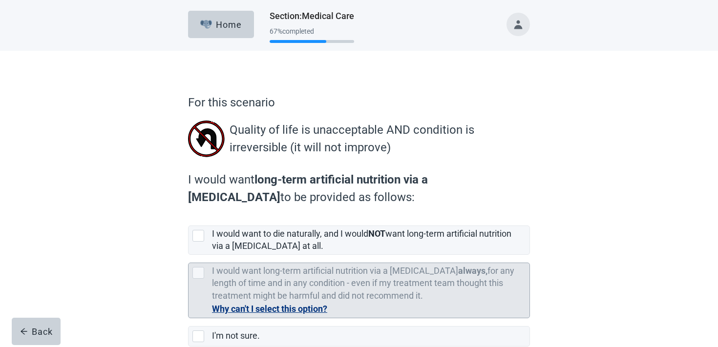
scroll to position [16, 0]
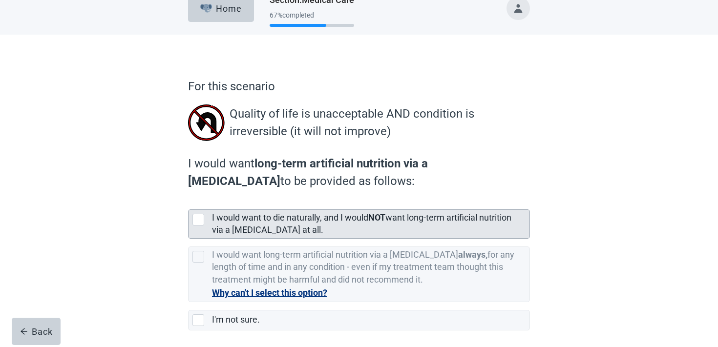
click at [291, 218] on label "I would want to die naturally, and I would NOT want long-term artificial nutrit…" at bounding box center [362, 224] width 300 height 22
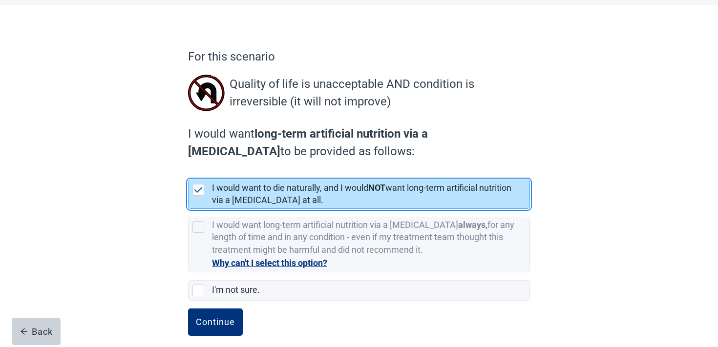
scroll to position [56, 0]
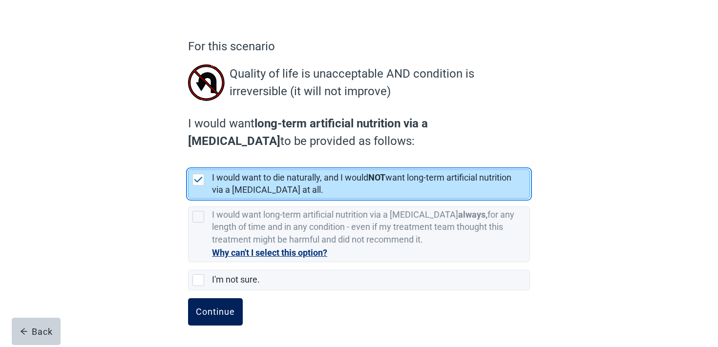
click at [201, 313] on div "Continue" at bounding box center [215, 312] width 39 height 10
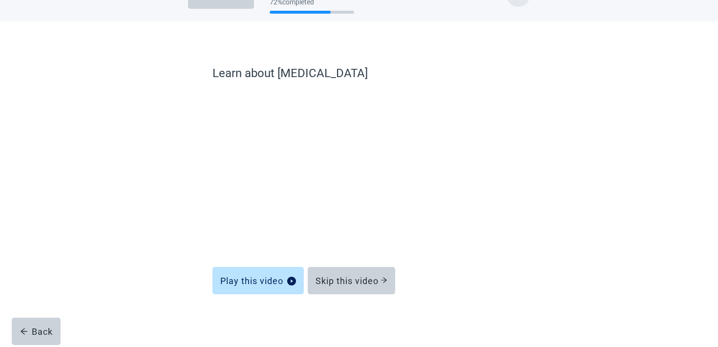
scroll to position [29, 0]
click at [345, 284] on div "Skip this video" at bounding box center [352, 281] width 72 height 10
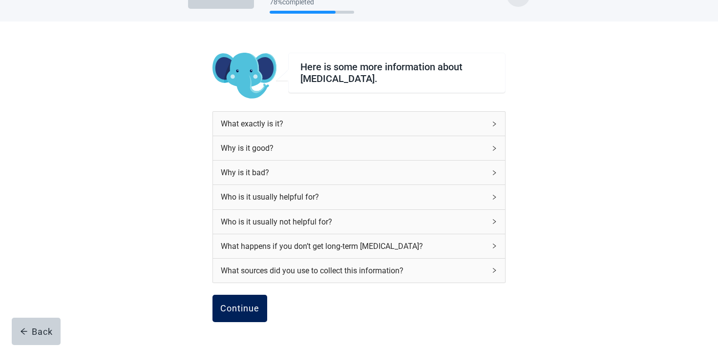
click at [247, 319] on button "Continue" at bounding box center [240, 308] width 55 height 27
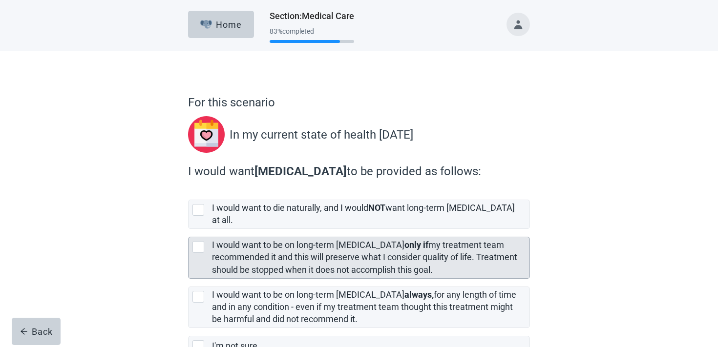
click at [255, 258] on label "I would want to be on long-term [MEDICAL_DATA] only if my treatment team recomm…" at bounding box center [364, 257] width 305 height 35
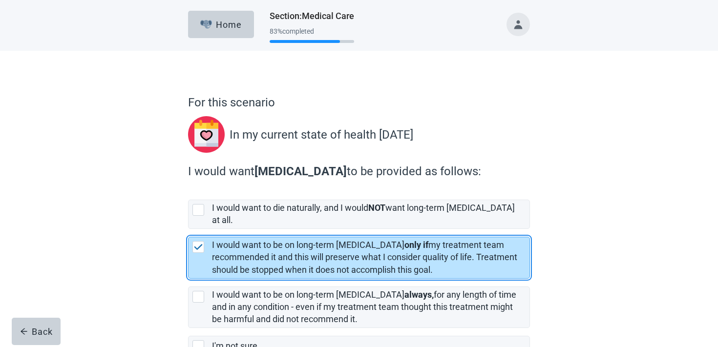
click at [246, 199] on label "I would want to die naturally, and I would NOT want long-term [MEDICAL_DATA] at…" at bounding box center [359, 210] width 342 height 37
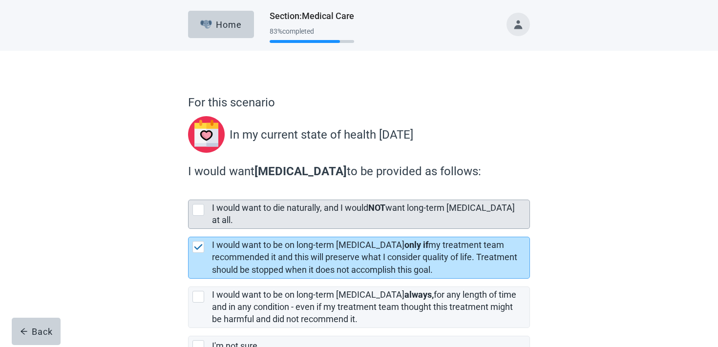
click at [245, 210] on label "I would want to die naturally, and I would NOT want long-term [MEDICAL_DATA] at…" at bounding box center [363, 214] width 303 height 22
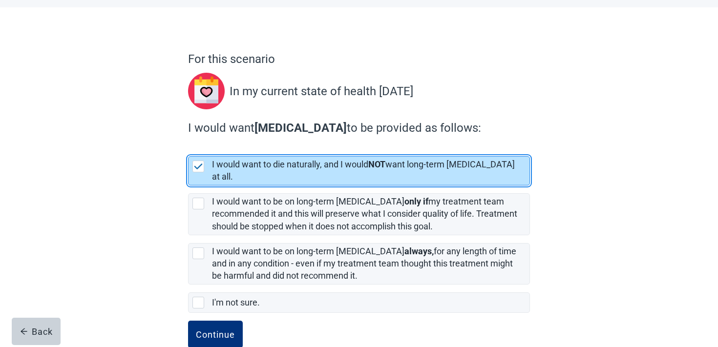
scroll to position [57, 0]
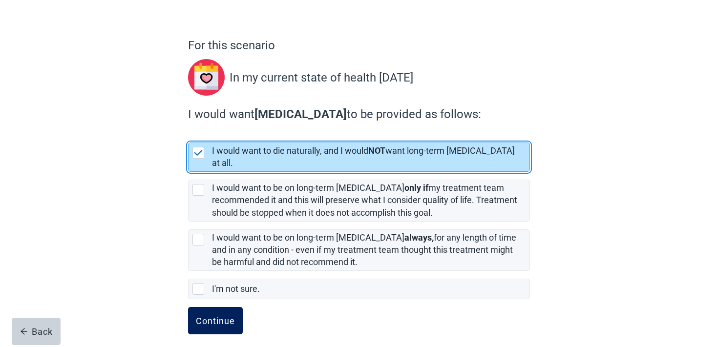
click at [221, 307] on button "Continue" at bounding box center [215, 320] width 55 height 27
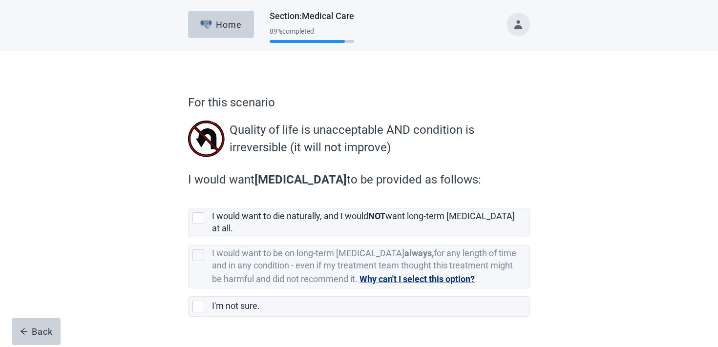
click at [306, 203] on label "I would want to die naturally, and I would NOT want long-term [MEDICAL_DATA] at…" at bounding box center [359, 218] width 342 height 37
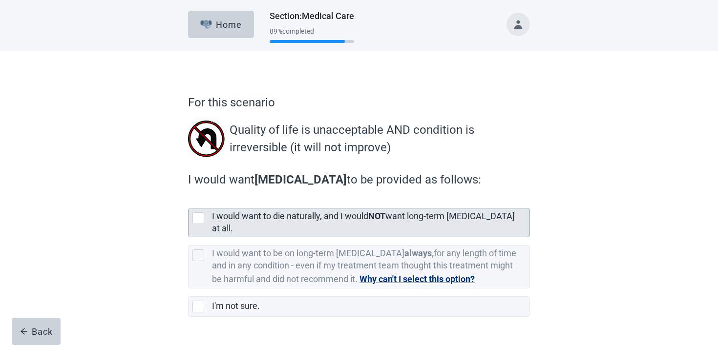
click at [302, 214] on label "I would want to die naturally, and I would NOT want long-term [MEDICAL_DATA] at…" at bounding box center [363, 222] width 303 height 22
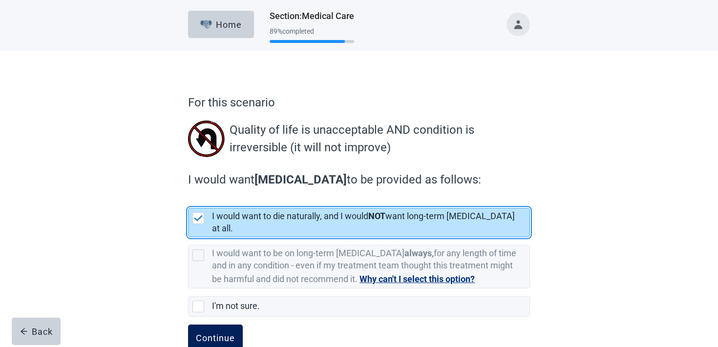
click at [217, 334] on div "Continue" at bounding box center [215, 339] width 39 height 10
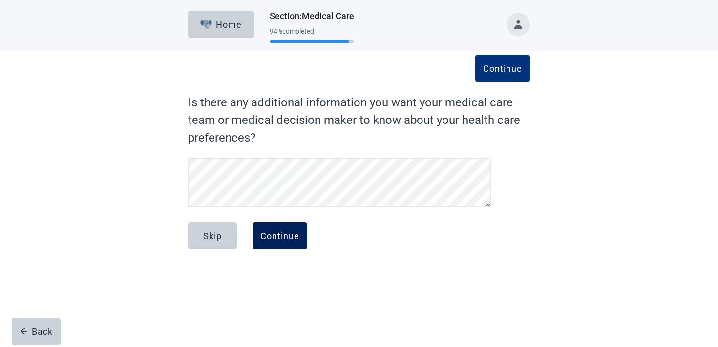
click at [273, 235] on div "Continue" at bounding box center [279, 236] width 39 height 10
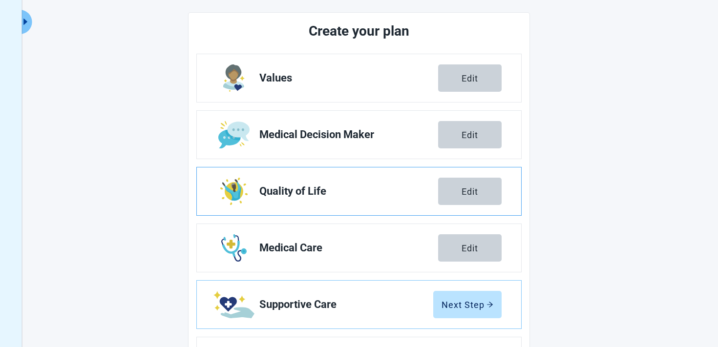
scroll to position [172, 0]
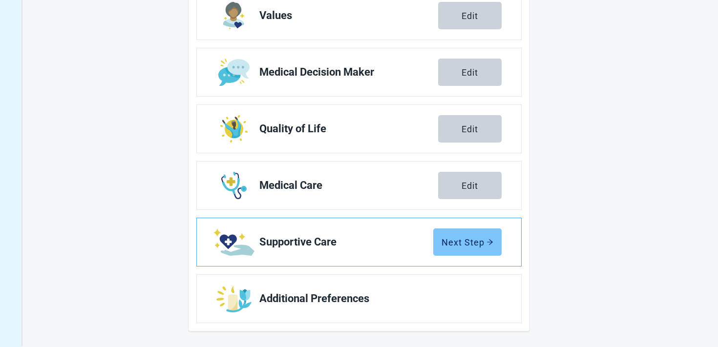
click at [471, 243] on div "Next Step" at bounding box center [468, 243] width 52 height 10
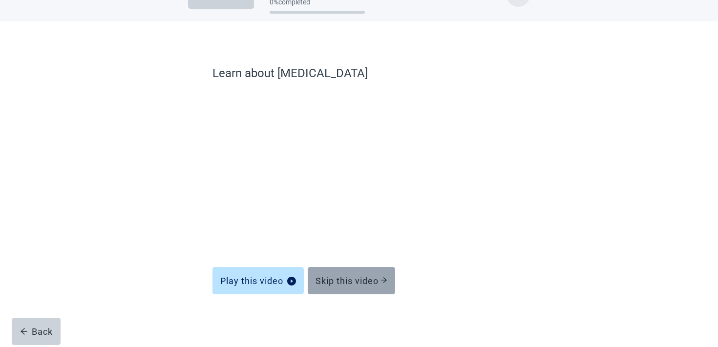
scroll to position [29, 0]
click at [375, 286] on button "Skip this video" at bounding box center [351, 280] width 87 height 27
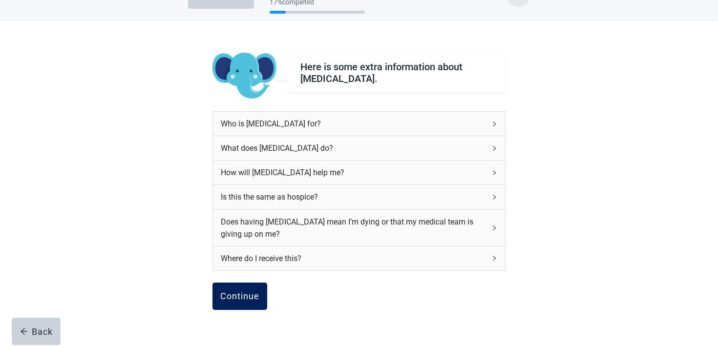
click at [259, 306] on button "Continue" at bounding box center [240, 296] width 55 height 27
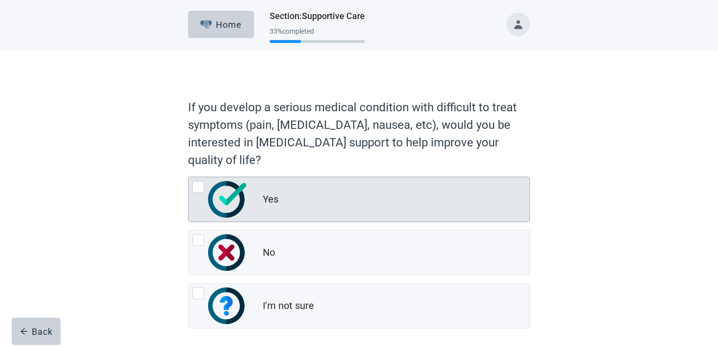
click at [284, 195] on div "Yes" at bounding box center [396, 200] width 267 height 20
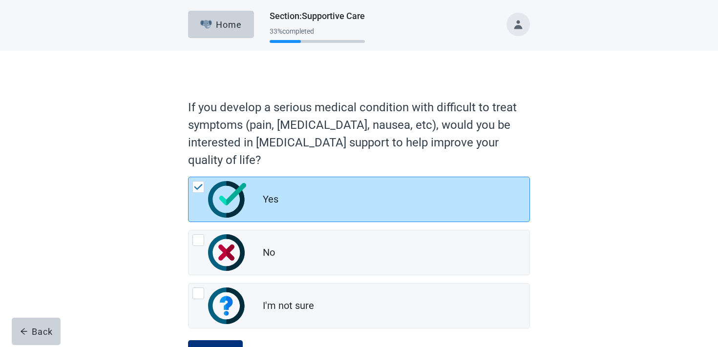
scroll to position [42, 0]
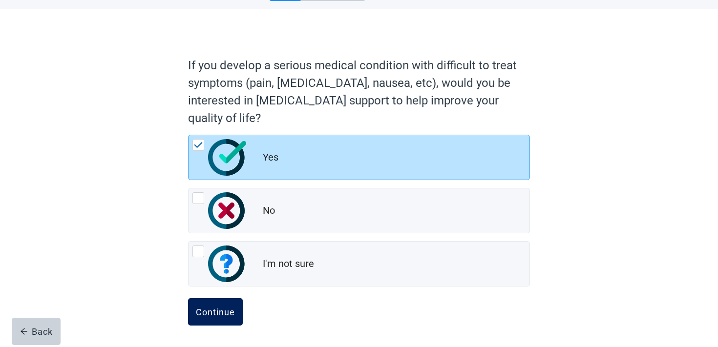
click at [237, 302] on button "Continue" at bounding box center [215, 312] width 55 height 27
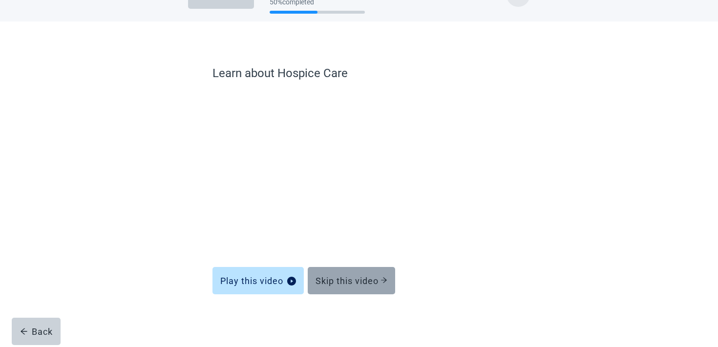
scroll to position [29, 0]
click at [340, 275] on button "Skip this video" at bounding box center [351, 280] width 87 height 27
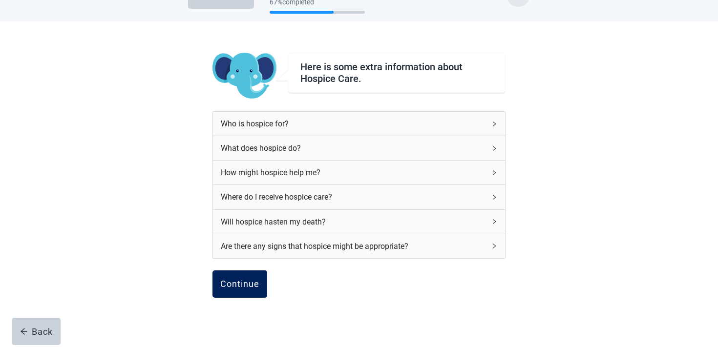
click at [239, 295] on button "Continue" at bounding box center [240, 284] width 55 height 27
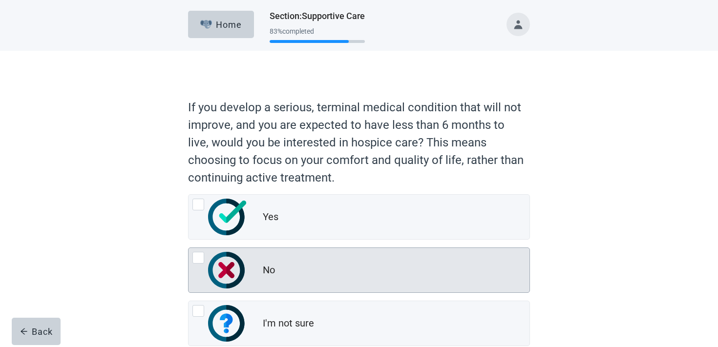
click at [242, 273] on img "No, radio button, not checked" at bounding box center [226, 270] width 37 height 37
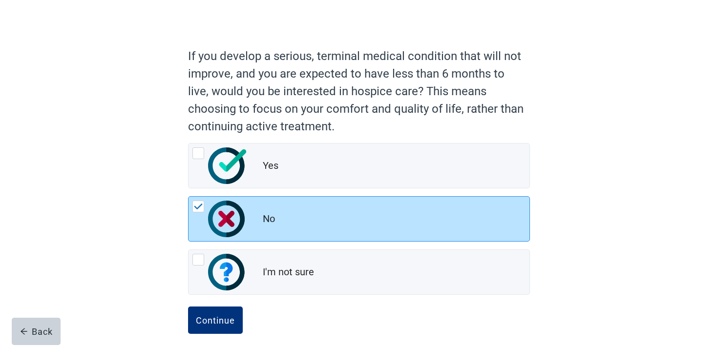
scroll to position [60, 0]
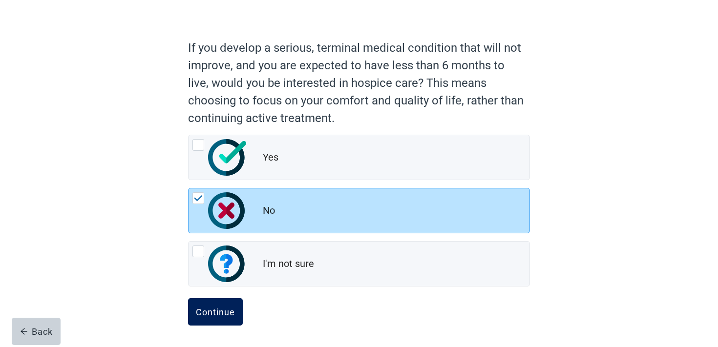
click at [228, 303] on button "Continue" at bounding box center [215, 312] width 55 height 27
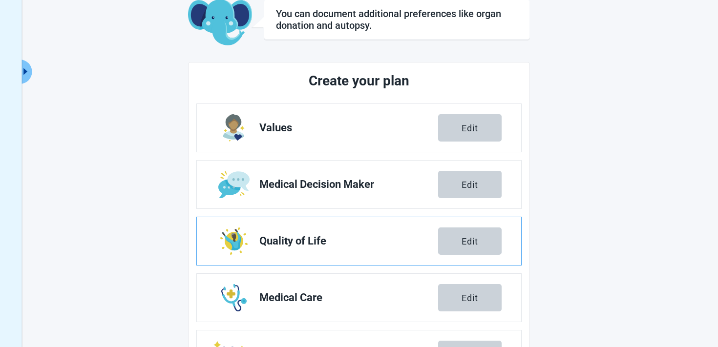
scroll to position [172, 0]
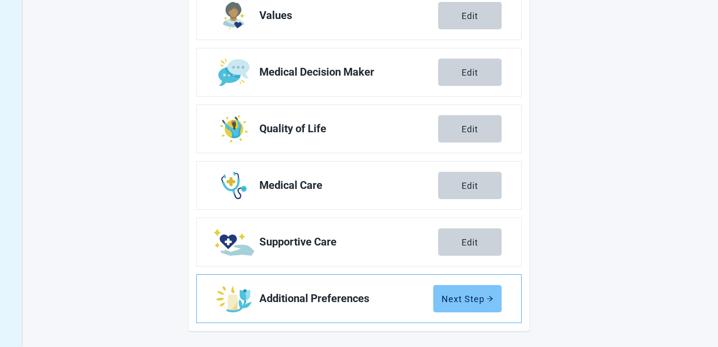
click at [478, 304] on button "Next Step" at bounding box center [467, 298] width 68 height 27
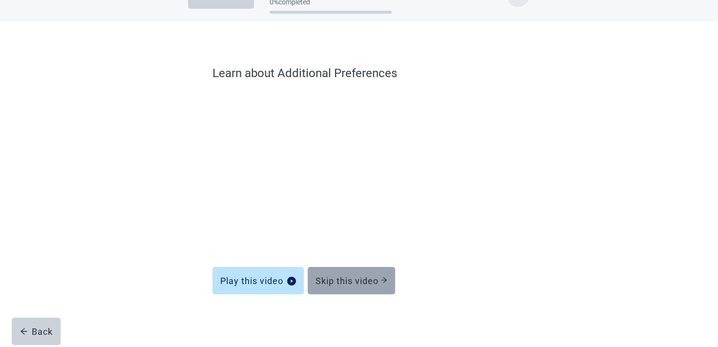
click at [343, 290] on button "Skip this video" at bounding box center [351, 280] width 87 height 27
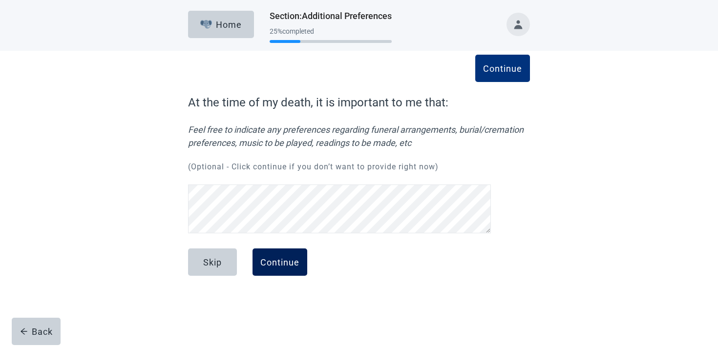
click at [277, 262] on div "Continue" at bounding box center [279, 263] width 39 height 10
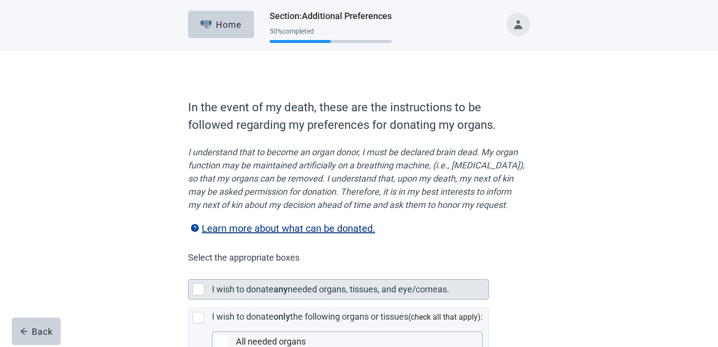
click at [272, 295] on label "I wish to donate" at bounding box center [243, 289] width 62 height 10
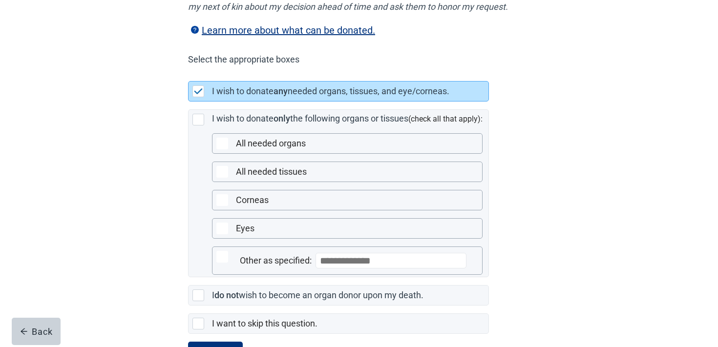
scroll to position [246, 0]
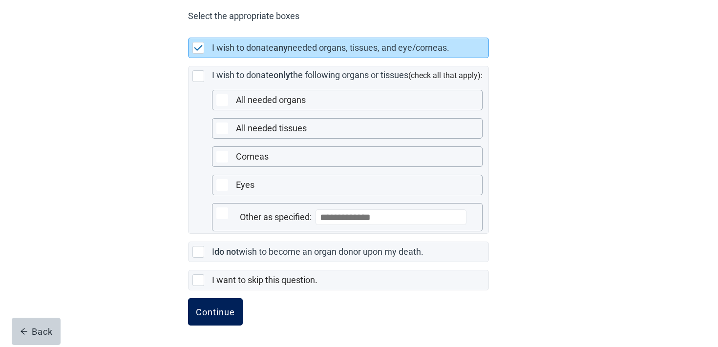
click at [204, 317] on div "Continue" at bounding box center [215, 312] width 39 height 10
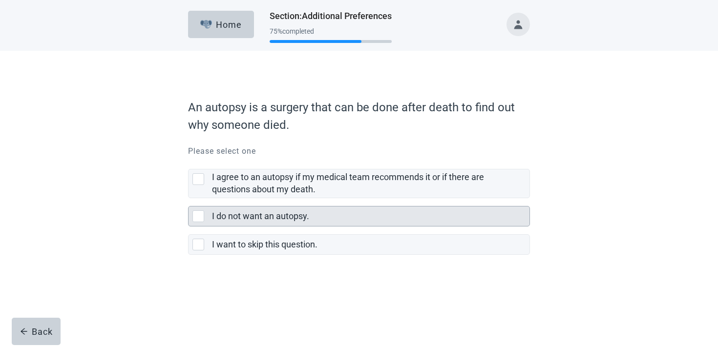
click at [249, 216] on label "I do not want an autopsy." at bounding box center [260, 216] width 97 height 10
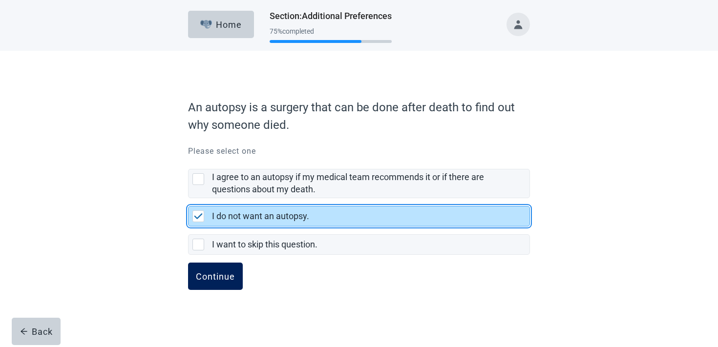
click at [211, 274] on div "Continue" at bounding box center [215, 277] width 39 height 10
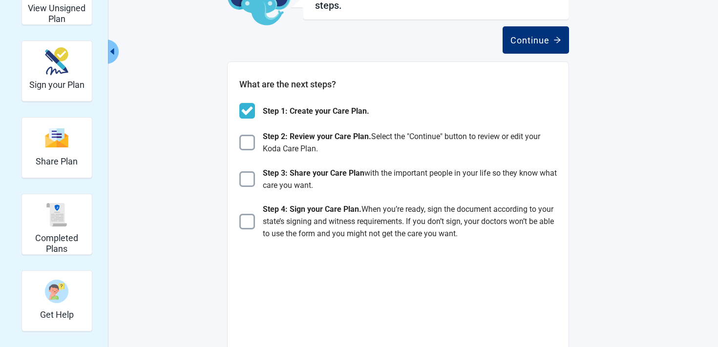
scroll to position [86, 0]
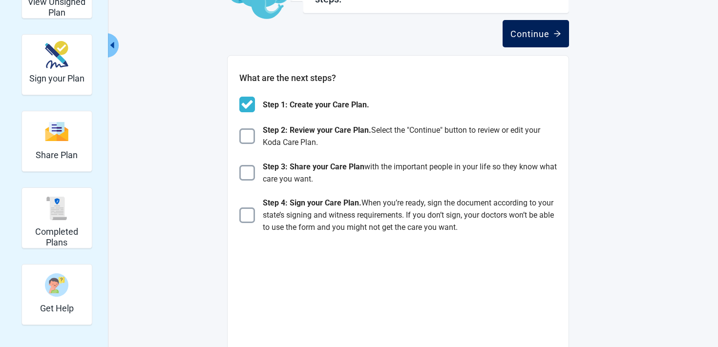
click at [529, 32] on div "Continue" at bounding box center [536, 34] width 51 height 10
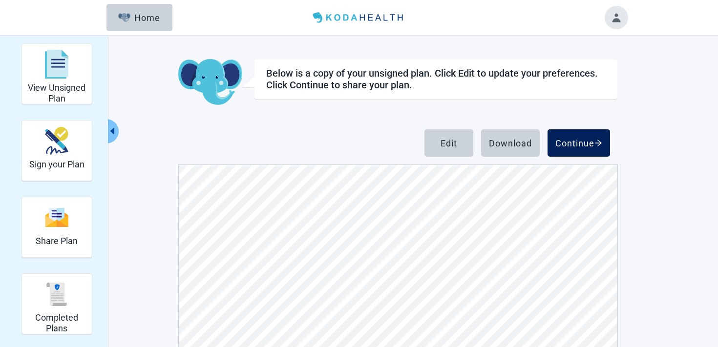
click at [590, 143] on div "Continue" at bounding box center [579, 143] width 47 height 10
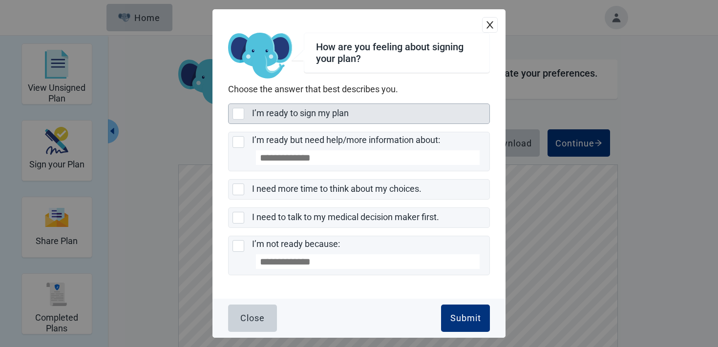
click at [313, 117] on label "I’m ready to sign my plan" at bounding box center [300, 113] width 97 height 10
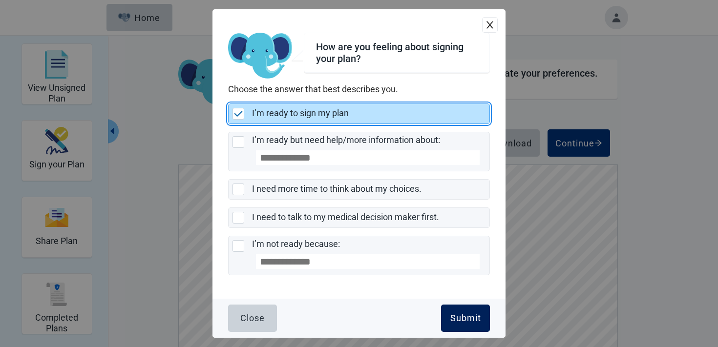
click at [461, 315] on div "Submit" at bounding box center [466, 319] width 31 height 10
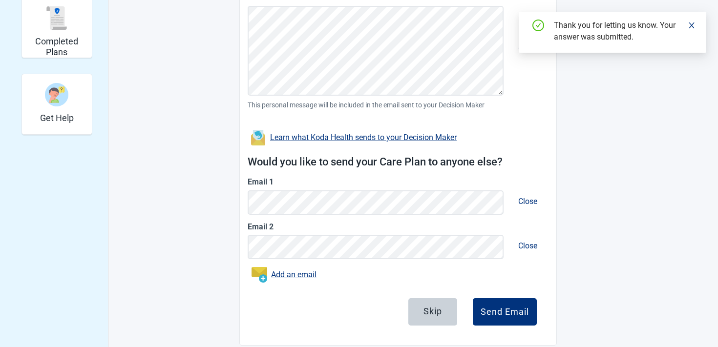
scroll to position [291, 0]
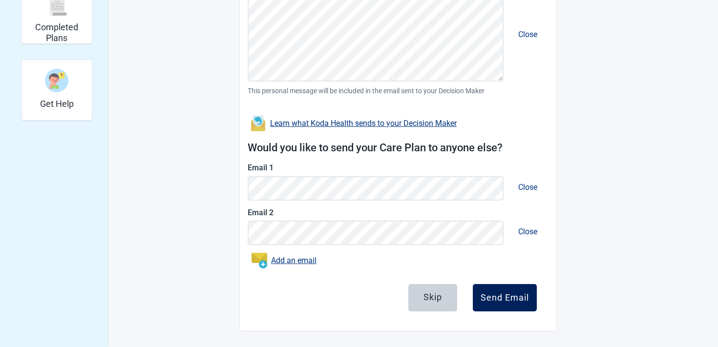
click at [490, 305] on button "Send Email" at bounding box center [505, 297] width 64 height 27
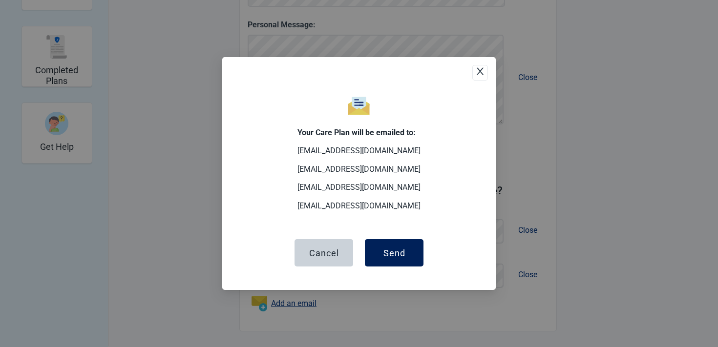
click at [394, 252] on div "Send" at bounding box center [395, 253] width 22 height 10
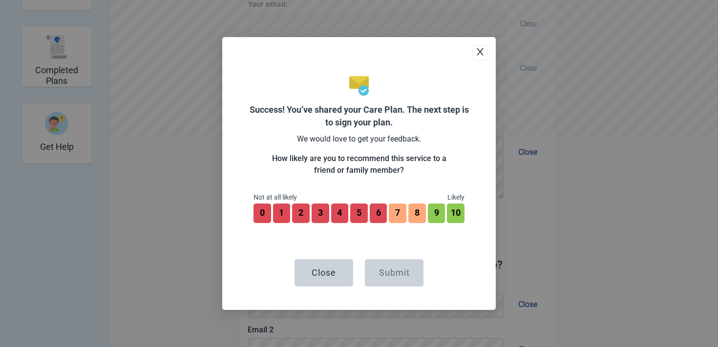
scroll to position [322, 0]
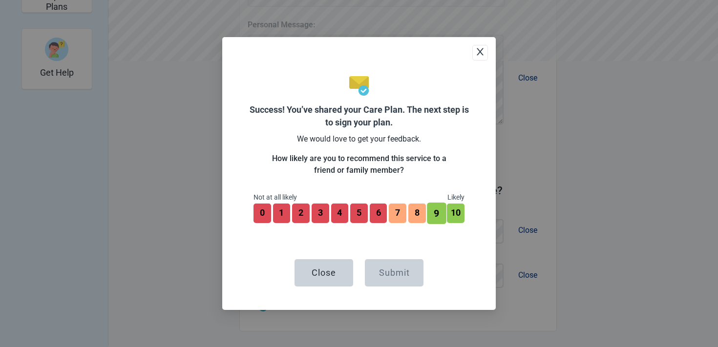
click at [436, 210] on button "9" at bounding box center [436, 214] width 19 height 22
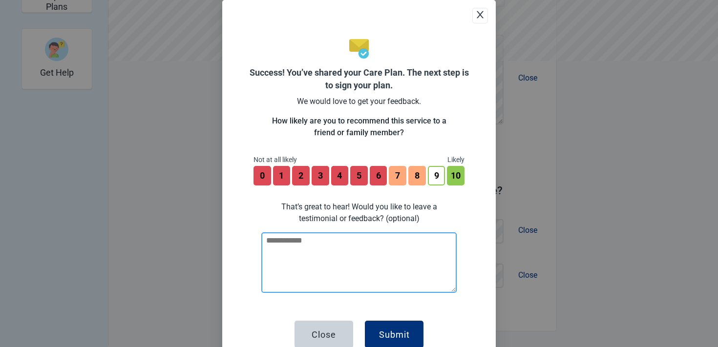
click at [368, 251] on textarea at bounding box center [358, 263] width 195 height 61
type textarea "**********"
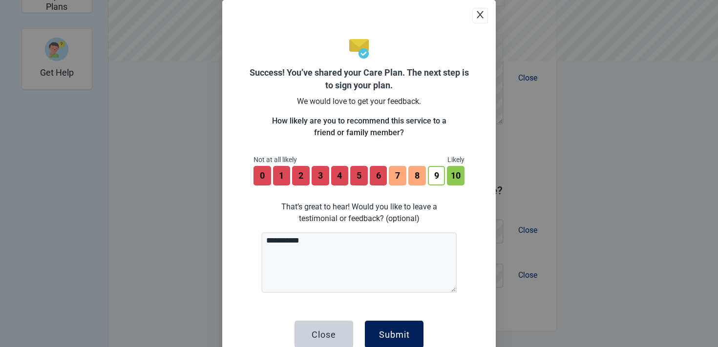
click at [389, 331] on div "Submit" at bounding box center [394, 335] width 31 height 10
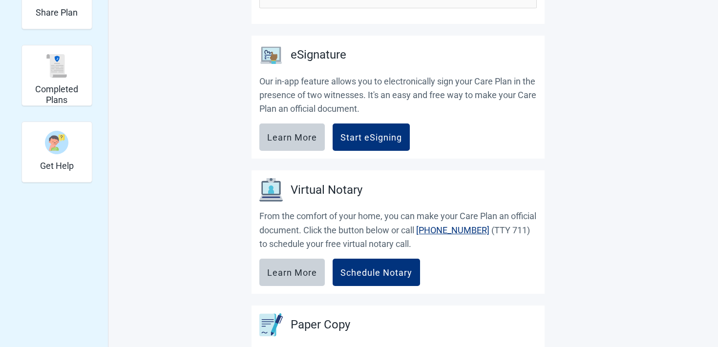
scroll to position [216, 0]
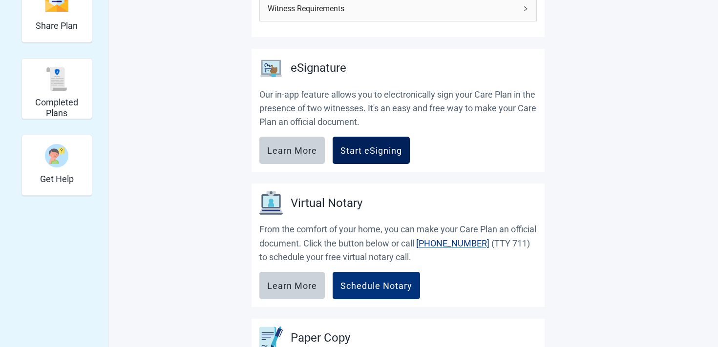
click at [384, 159] on button "Start eSigning" at bounding box center [371, 150] width 77 height 27
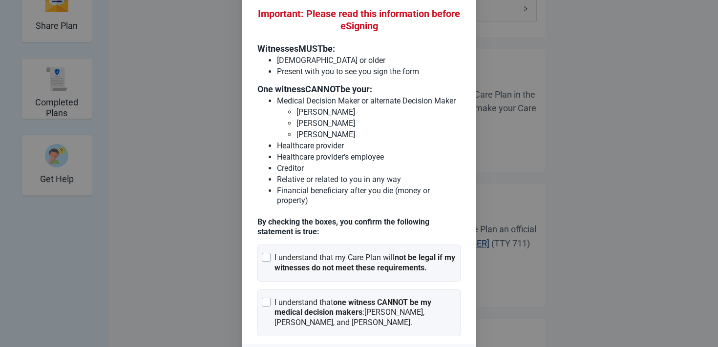
scroll to position [76, 0]
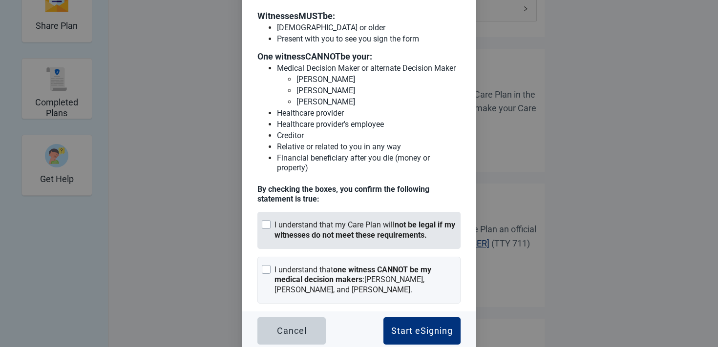
click at [319, 226] on div "I understand that my Care Plan will not be legal if my witnesses do not meet th…" at bounding box center [366, 230] width 182 height 21
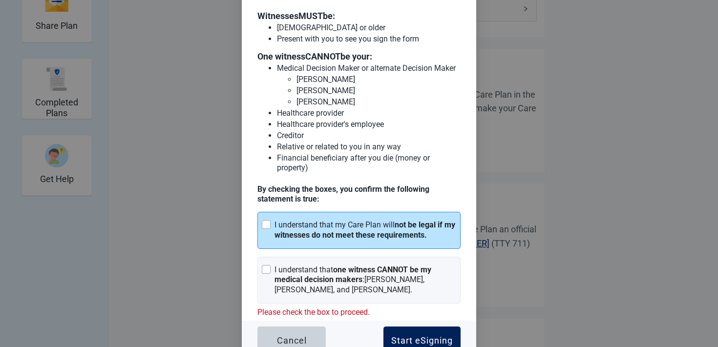
click at [403, 336] on div "Start eSigning" at bounding box center [422, 341] width 62 height 10
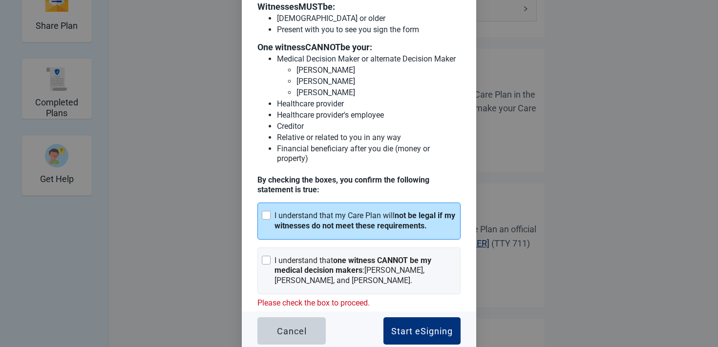
click at [371, 243] on div "Important: Please read this information before eSigning Witnesses MUST be: [DEM…" at bounding box center [359, 124] width 203 height 373
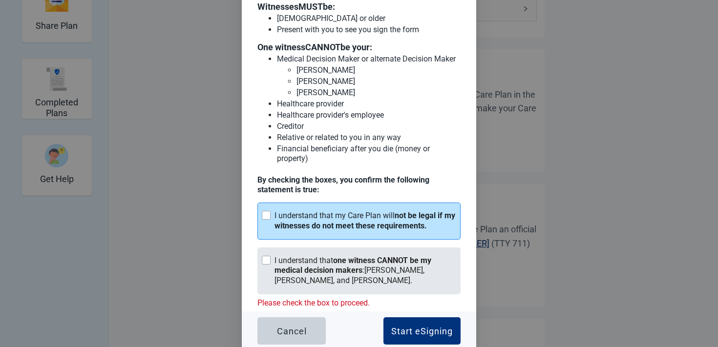
click at [368, 259] on strong "one witness CANNOT be my medical decision makers" at bounding box center [353, 266] width 157 height 20
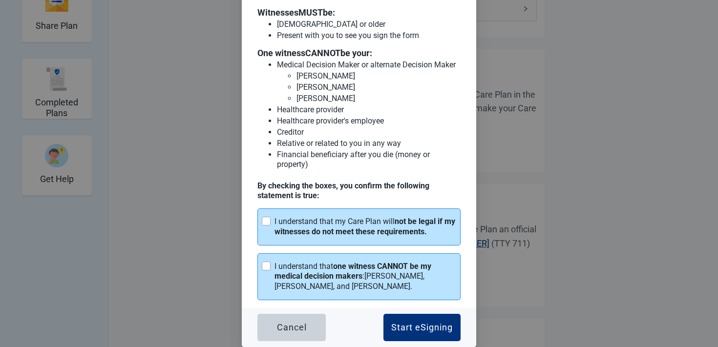
scroll to position [76, 0]
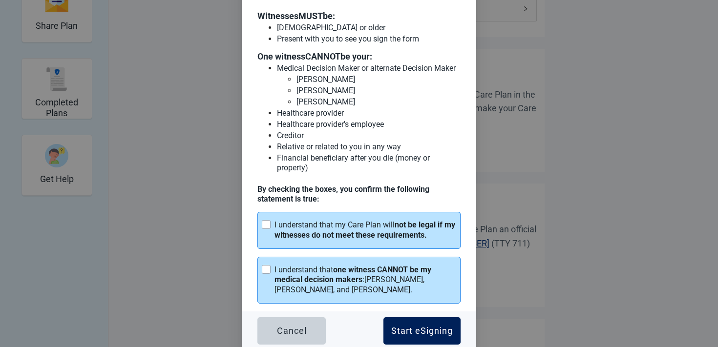
click at [394, 326] on div "Start eSigning" at bounding box center [422, 331] width 62 height 10
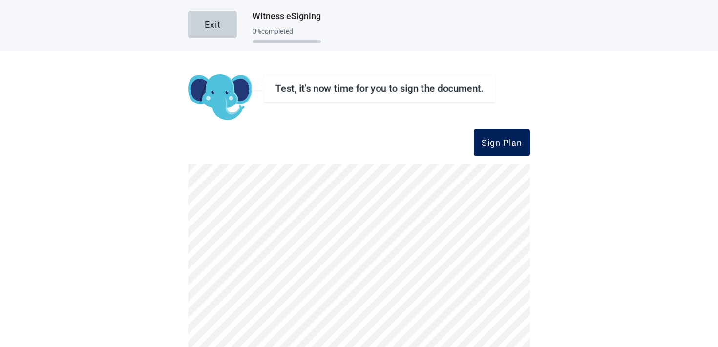
click at [498, 148] on button "Sign Plan" at bounding box center [502, 142] width 56 height 27
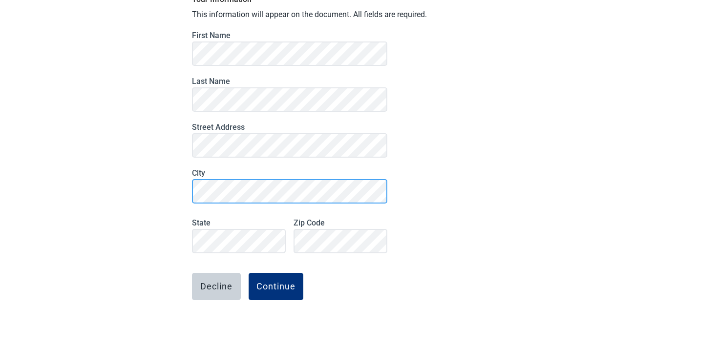
scroll to position [86, 0]
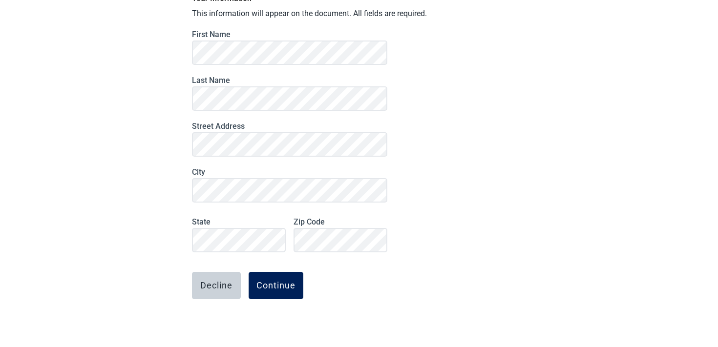
click at [278, 292] on button "Continue" at bounding box center [276, 285] width 55 height 27
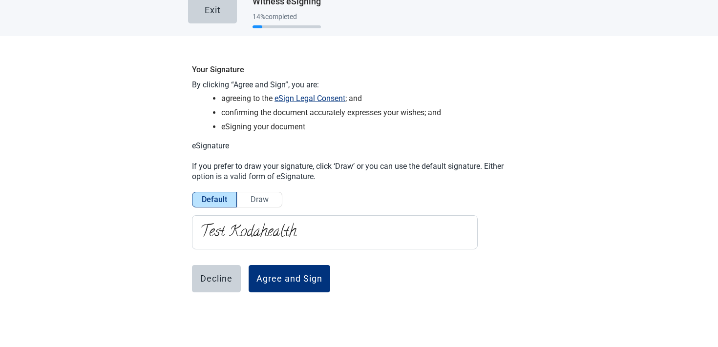
scroll to position [15, 0]
click at [260, 198] on span "Draw" at bounding box center [260, 199] width 18 height 9
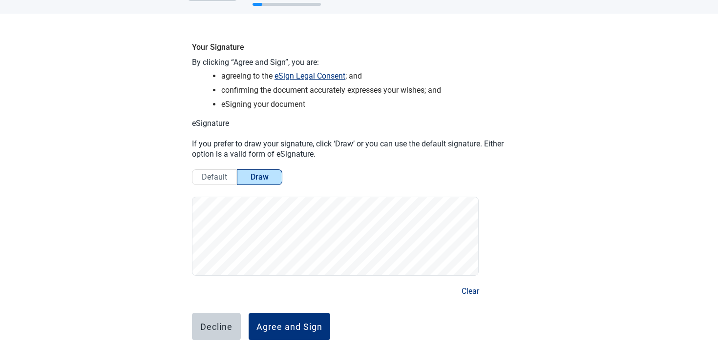
scroll to position [84, 0]
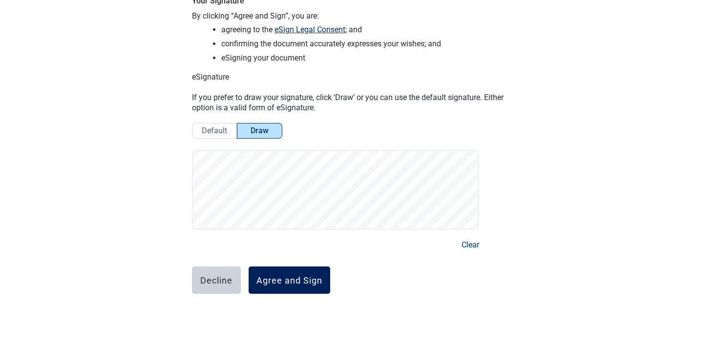
click at [293, 287] on button "Agree and Sign" at bounding box center [290, 280] width 82 height 27
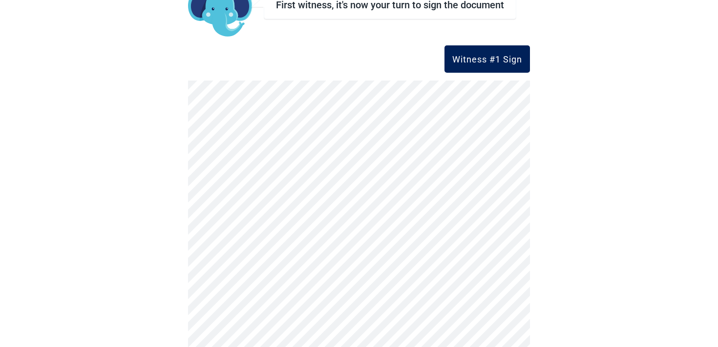
click at [462, 66] on button "Witness #1 Sign" at bounding box center [488, 58] width 86 height 27
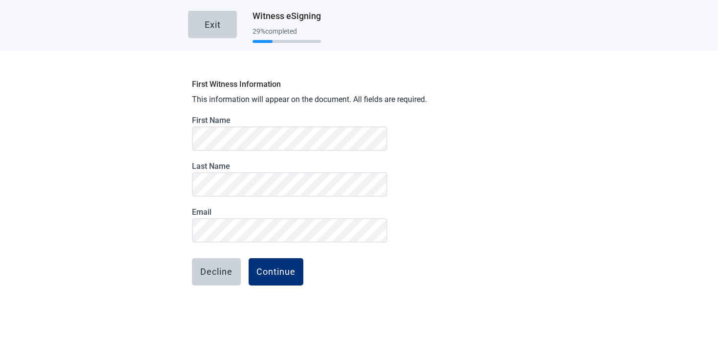
scroll to position [39, 0]
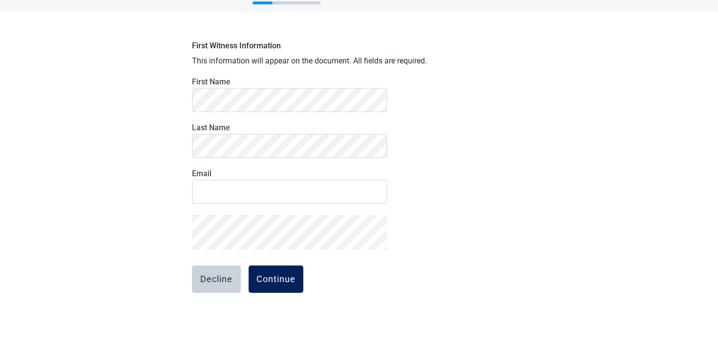
click at [270, 285] on button "Continue" at bounding box center [276, 279] width 55 height 27
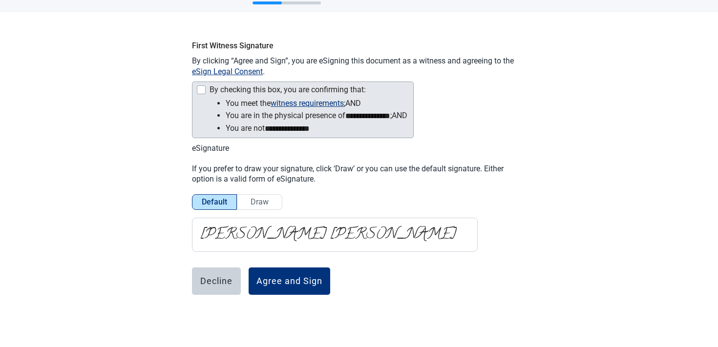
click at [207, 87] on div "By checking this box, you are confirming that:" at bounding box center [301, 91] width 211 height 12
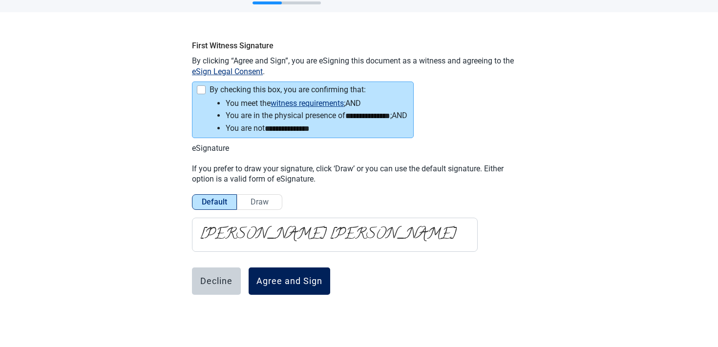
click at [282, 287] on button "Agree and Sign" at bounding box center [290, 281] width 82 height 27
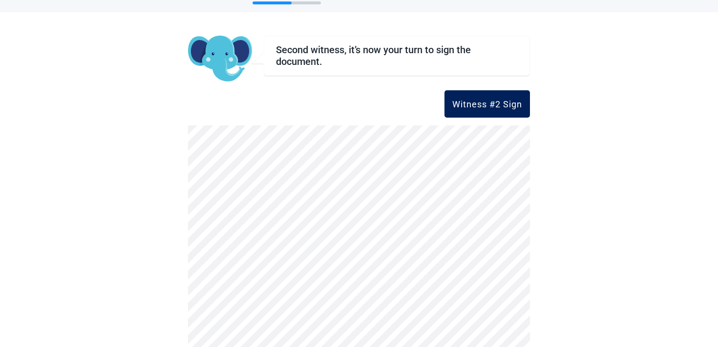
click at [468, 112] on button "Witness #2 Sign" at bounding box center [488, 103] width 86 height 27
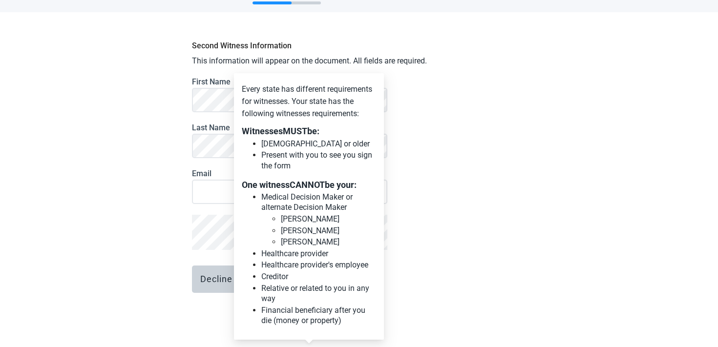
click at [309, 218] on p "[PERSON_NAME]" at bounding box center [328, 219] width 95 height 11
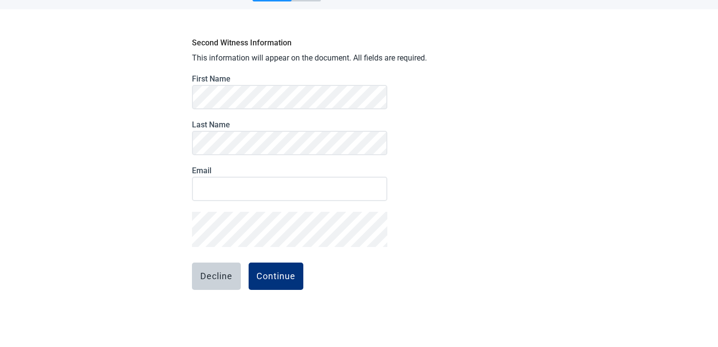
scroll to position [0, 0]
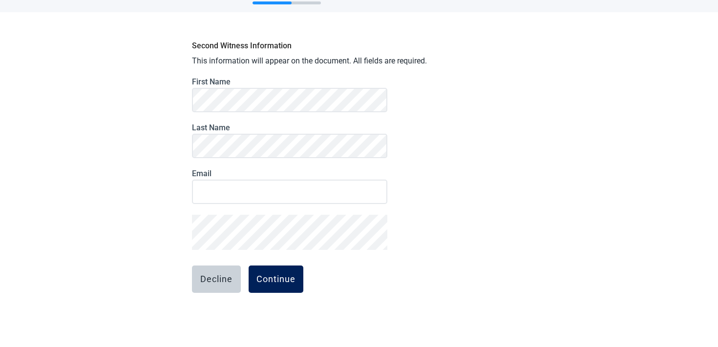
click at [284, 275] on div "Continue" at bounding box center [276, 280] width 39 height 10
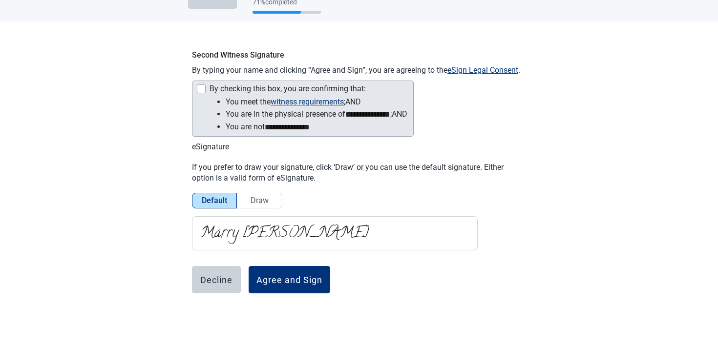
click at [200, 91] on div "Main content" at bounding box center [201, 89] width 9 height 9
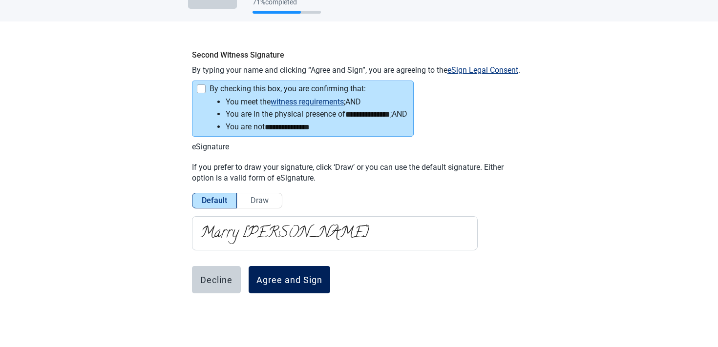
click at [303, 275] on div "Agree and Sign" at bounding box center [290, 280] width 66 height 10
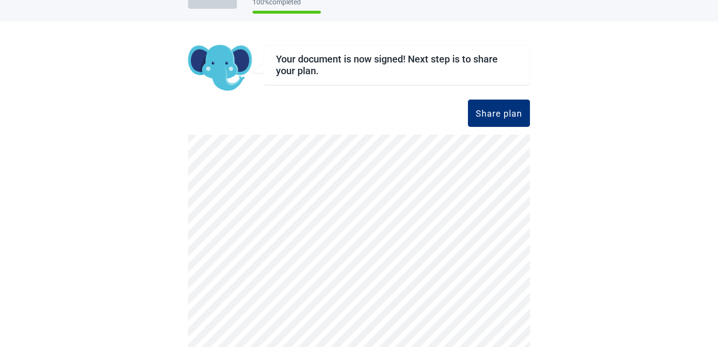
scroll to position [0, 0]
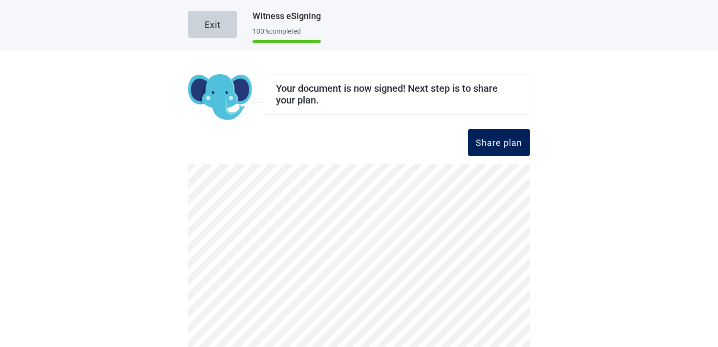
click at [483, 142] on div "Share plan" at bounding box center [499, 143] width 46 height 10
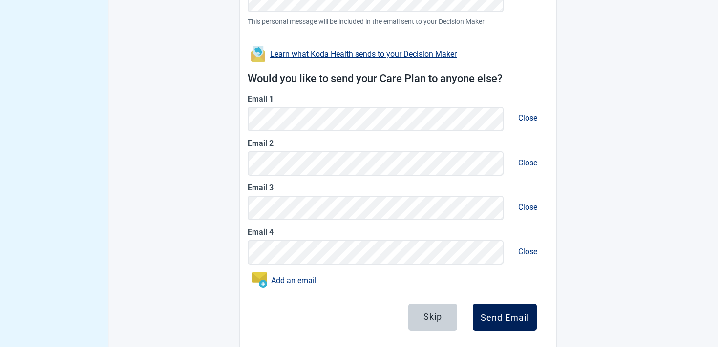
click at [491, 322] on div "Send Email" at bounding box center [505, 318] width 48 height 10
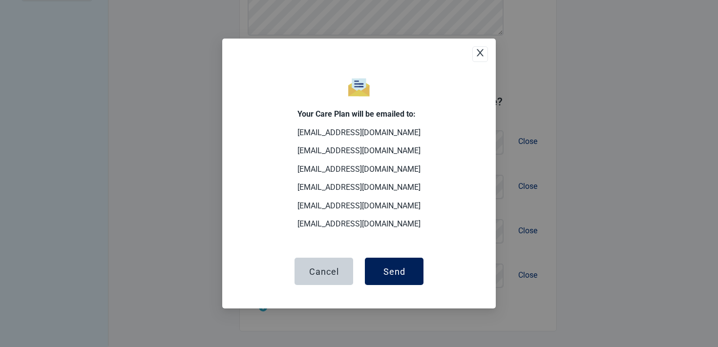
click at [390, 267] on div "Send" at bounding box center [395, 272] width 22 height 10
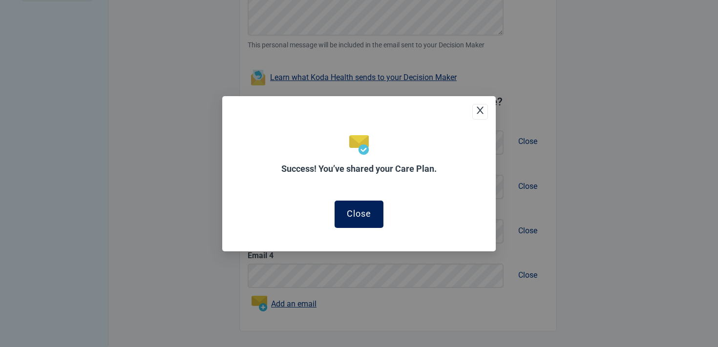
click at [357, 210] on div "Close" at bounding box center [359, 214] width 24 height 10
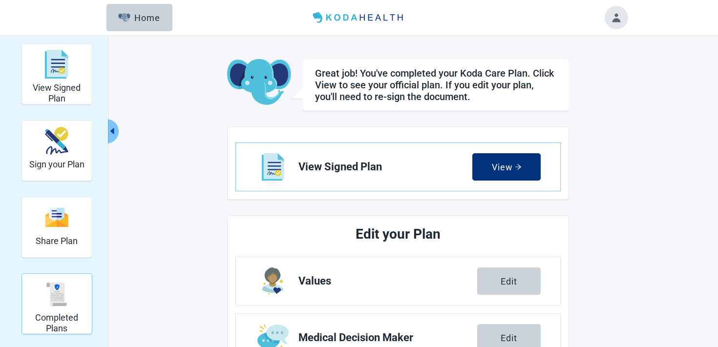
click at [65, 297] on img "Completed Plans" at bounding box center [56, 294] width 23 height 23
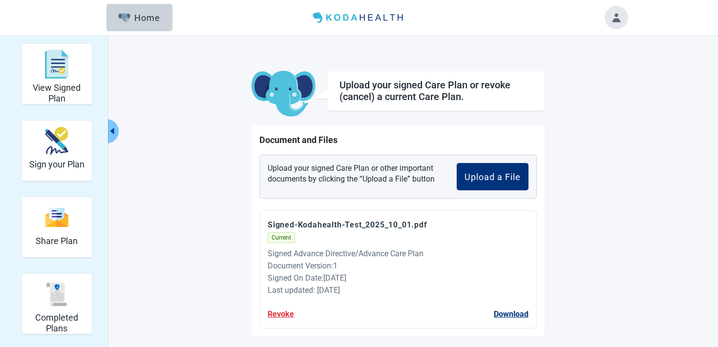
scroll to position [36, 0]
